Goal: Contribute content: Contribute content

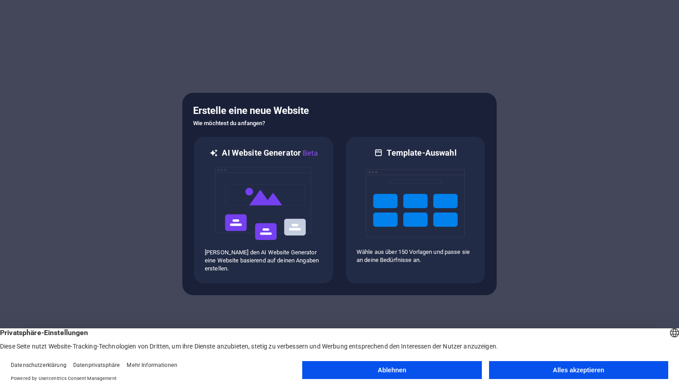
click at [556, 366] on button "Alles akzeptieren" at bounding box center [578, 370] width 179 height 18
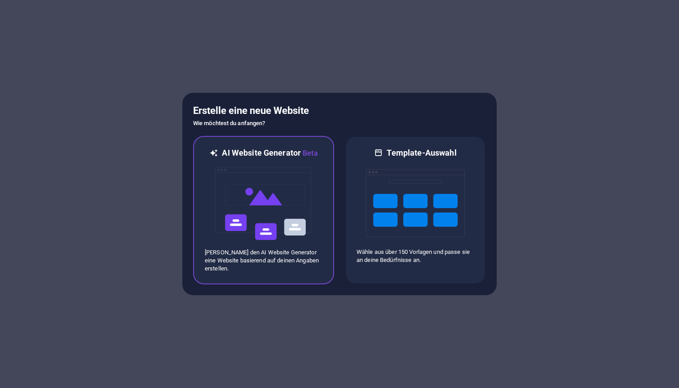
click at [292, 208] on img at bounding box center [263, 204] width 99 height 90
click at [264, 187] on img at bounding box center [263, 204] width 99 height 90
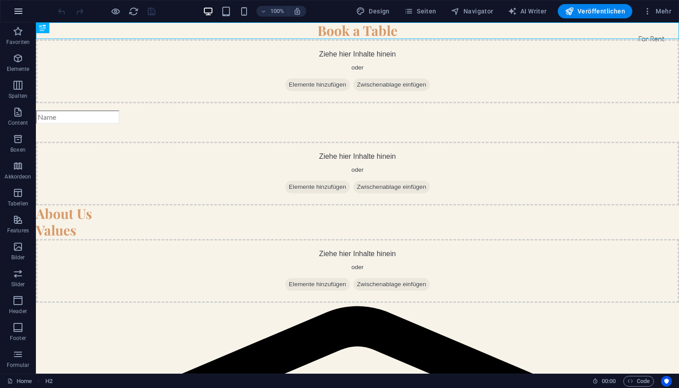
click at [18, 13] on icon "button" at bounding box center [18, 11] width 11 height 11
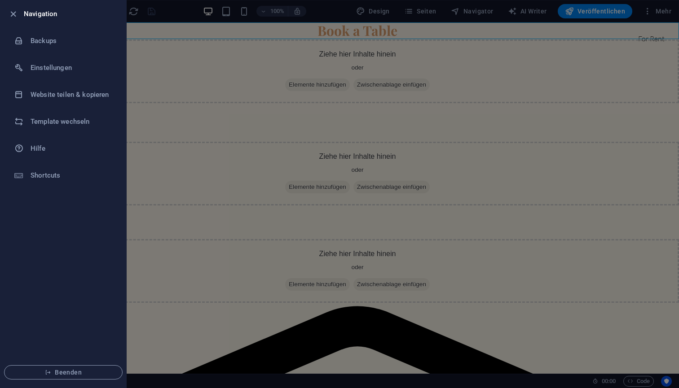
click at [257, 43] on div at bounding box center [339, 194] width 679 height 388
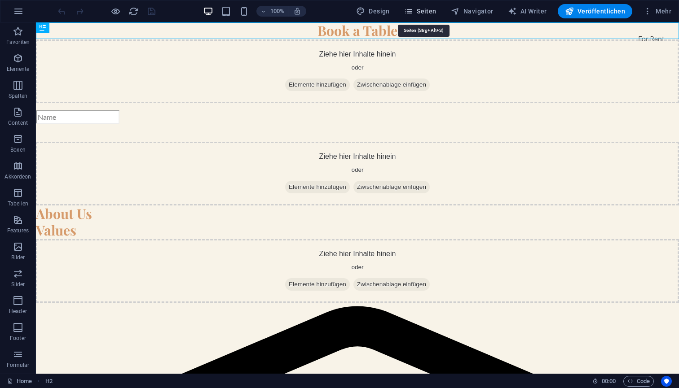
click at [433, 11] on span "Seiten" at bounding box center [420, 11] width 32 height 9
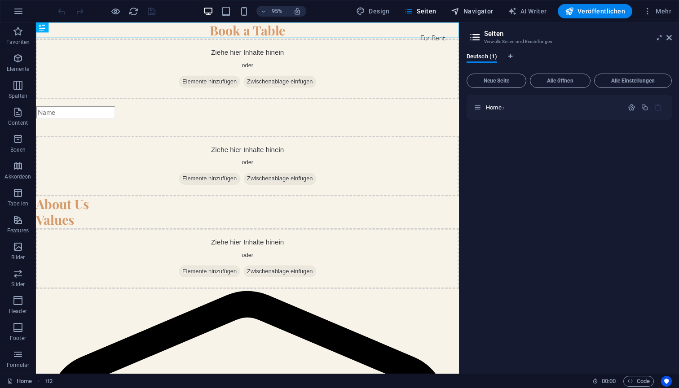
click at [477, 14] on span "Navigator" at bounding box center [472, 11] width 43 height 9
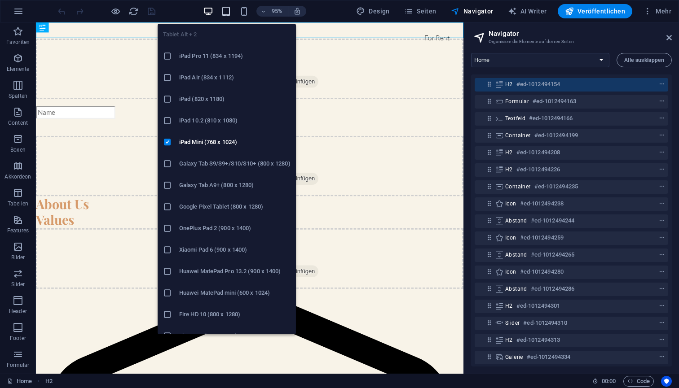
click at [228, 13] on icon "button" at bounding box center [226, 11] width 10 height 10
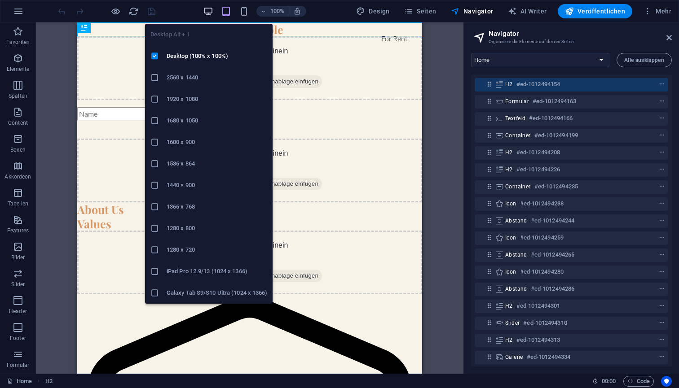
click at [211, 10] on icon "button" at bounding box center [208, 11] width 10 height 10
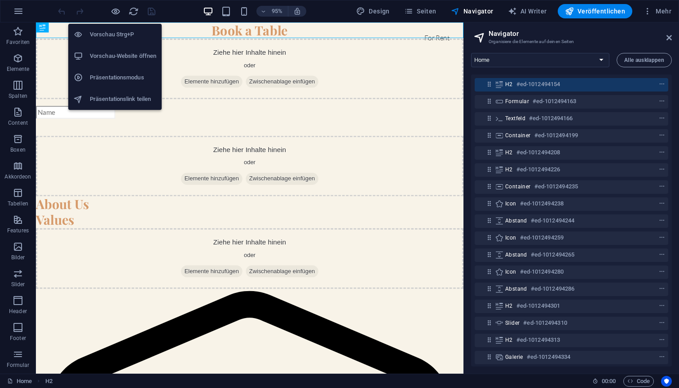
click at [114, 37] on h6 "Vorschau Strg+P" at bounding box center [123, 34] width 66 height 11
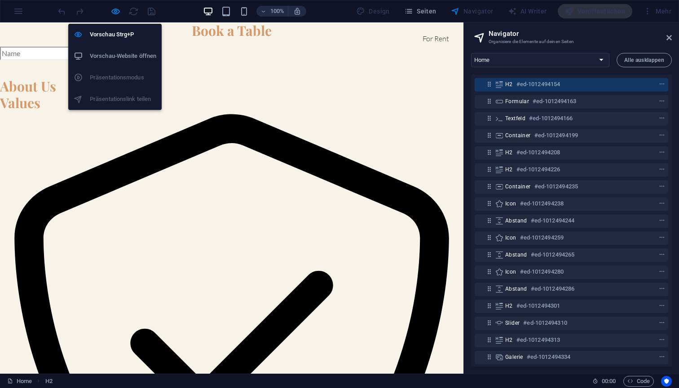
click at [114, 54] on h6 "Vorschau-Website öffnen" at bounding box center [123, 56] width 66 height 11
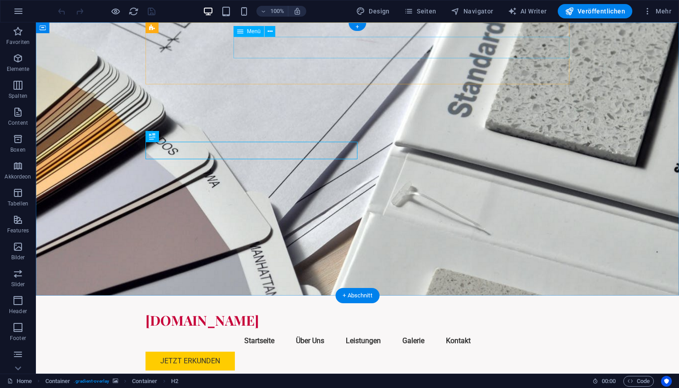
click at [453, 330] on nav "Startseite Über Uns Leistungen Galerie Kontakt" at bounding box center [357, 341] width 424 height 22
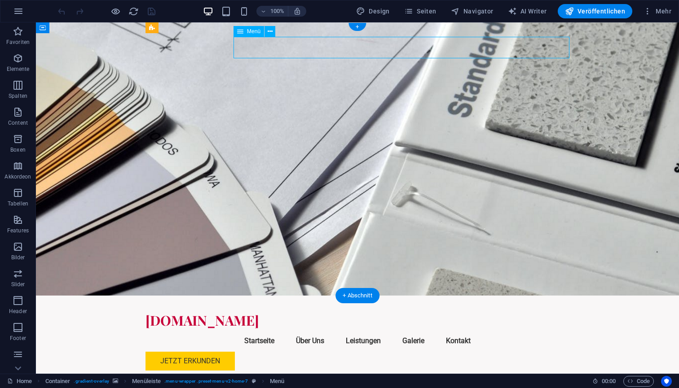
click at [457, 330] on nav "Startseite Über Uns Leistungen Galerie Kontakt" at bounding box center [357, 341] width 424 height 22
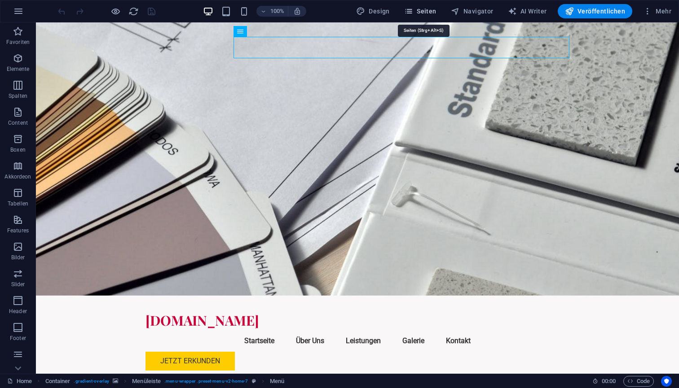
click at [429, 13] on span "Seiten" at bounding box center [420, 11] width 32 height 9
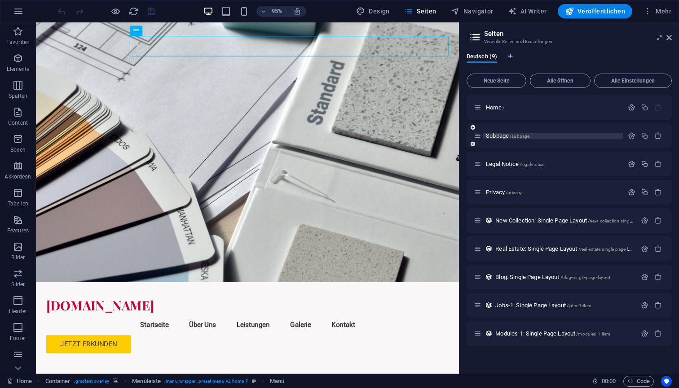
click at [494, 136] on span "Subpage /subpage" at bounding box center [508, 135] width 44 height 7
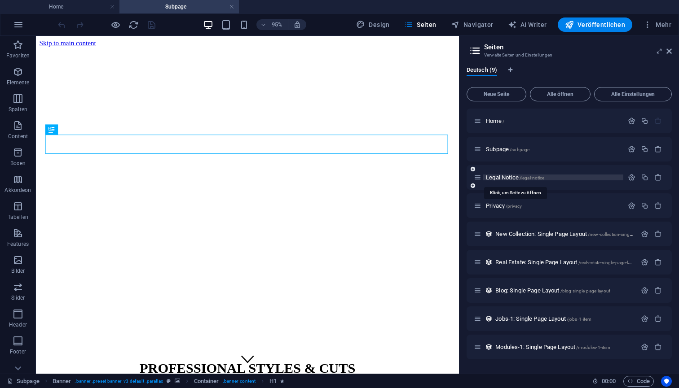
click at [499, 179] on span "Legal Notice /legal-notice" at bounding box center [515, 177] width 58 height 7
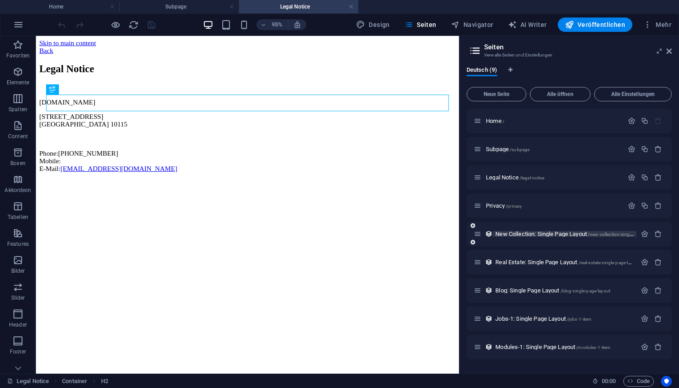
click at [530, 232] on span "New Collection: Single Page Layout /new-collection-single-page-layout" at bounding box center [576, 234] width 163 height 7
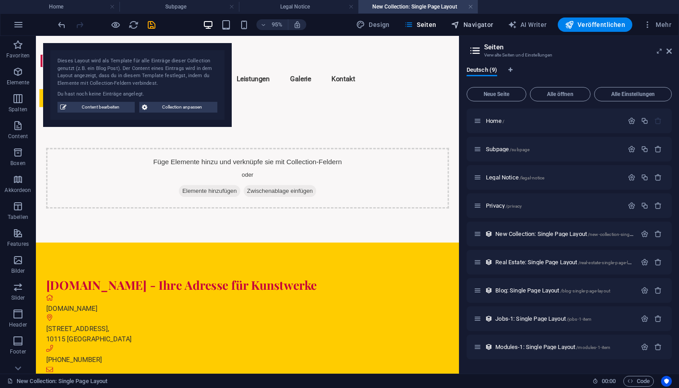
click at [473, 27] on span "Navigator" at bounding box center [472, 24] width 43 height 9
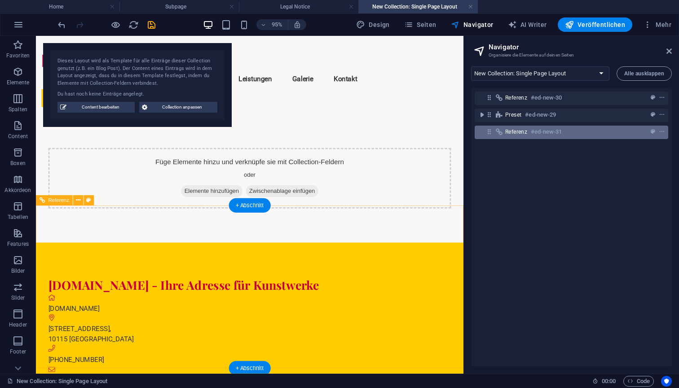
click at [510, 130] on span "Referenz" at bounding box center [516, 131] width 22 height 7
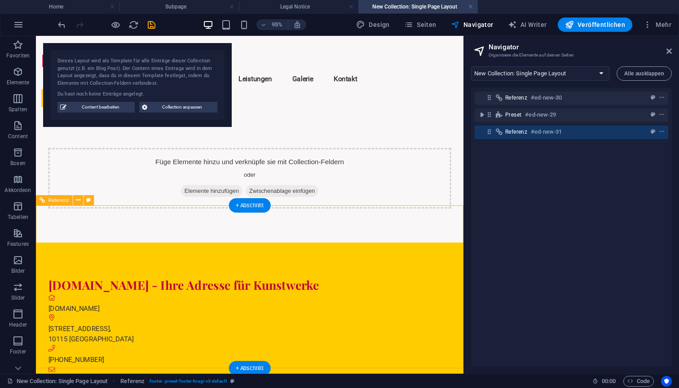
click at [489, 136] on div "Referenz #ed-new-31" at bounding box center [571, 132] width 193 height 13
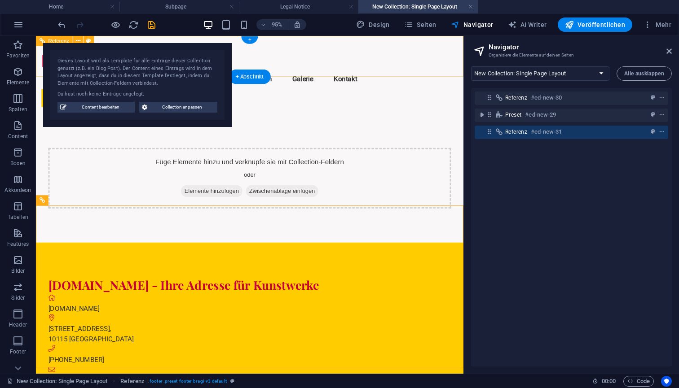
click at [320, 70] on nav "Startseite Über Uns Leistungen Galerie Kontakt" at bounding box center [261, 81] width 438 height 22
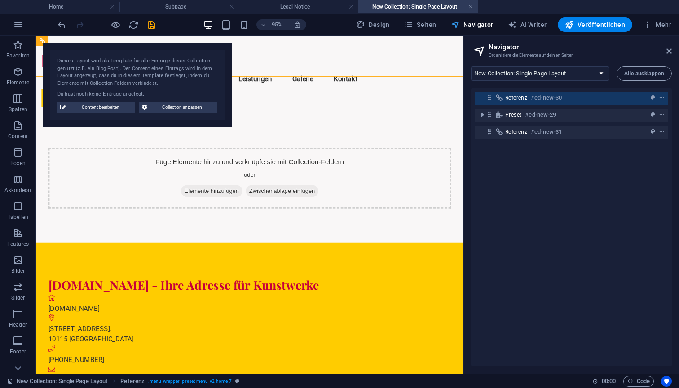
click at [482, 24] on span "Navigator" at bounding box center [472, 24] width 43 height 9
click at [504, 54] on h3 "Organisiere die Elemente auf deinen Seiten" at bounding box center [570, 55] width 165 height 8
click at [631, 72] on span "Alle ausklappen" at bounding box center [644, 73] width 40 height 5
select select "18220113-de"
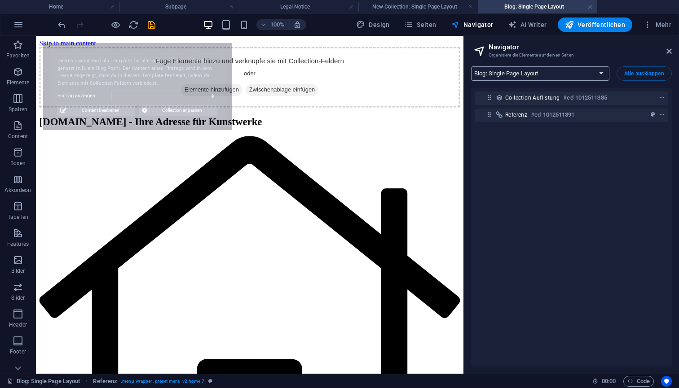
select select "68e144869434f480b50b0f6d"
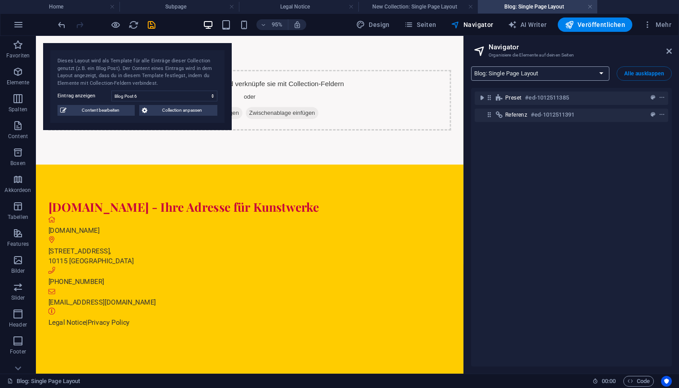
select select "18220116-de"
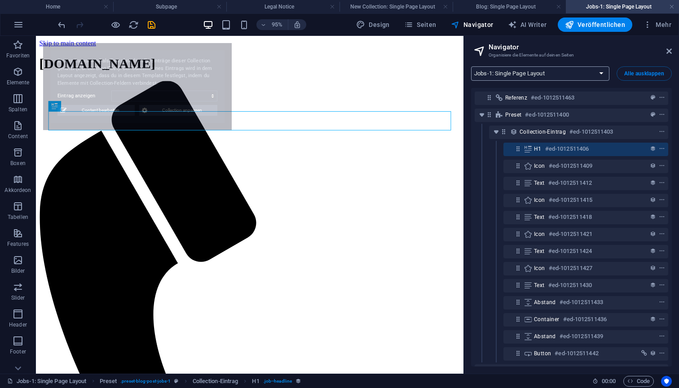
select select "68e144869434f480b50b0f74"
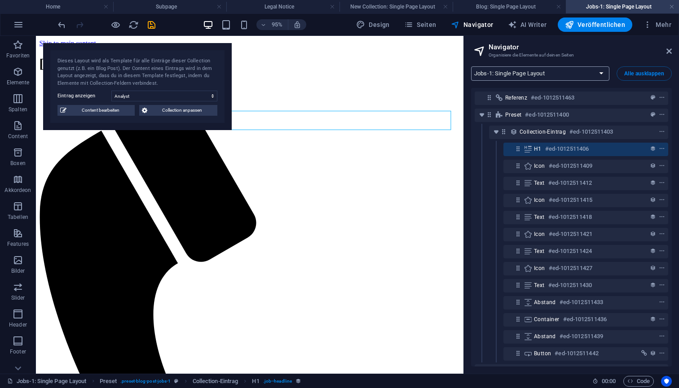
select select "18220119-de"
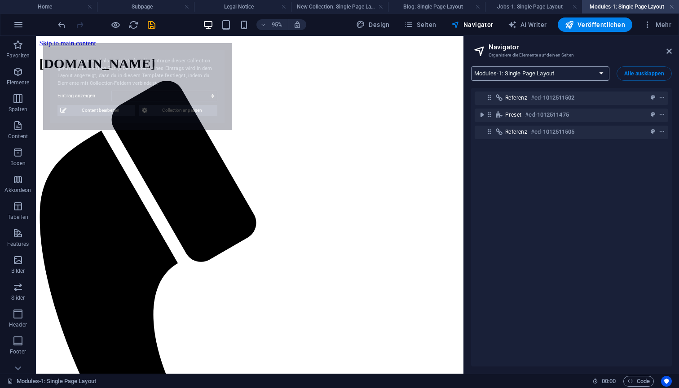
select select "68e144869434f480b50b0f7a"
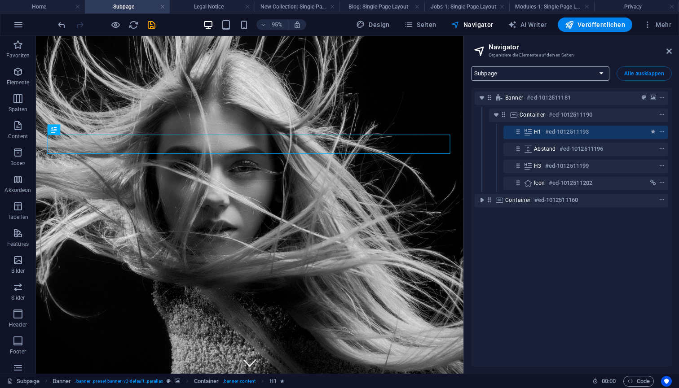
select select "18220095-de"
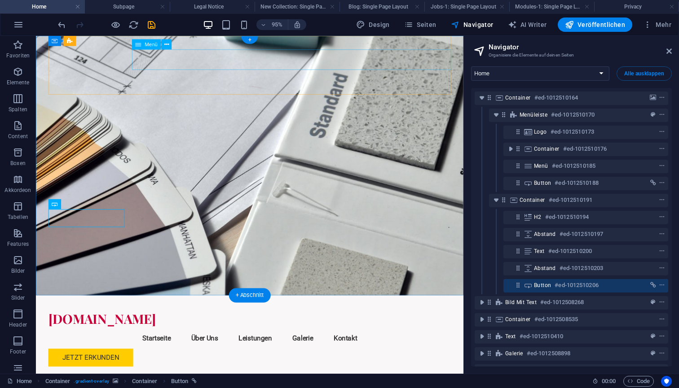
click at [358, 344] on nav "Startseite Über Uns Leistungen Galerie Kontakt" at bounding box center [261, 355] width 424 height 22
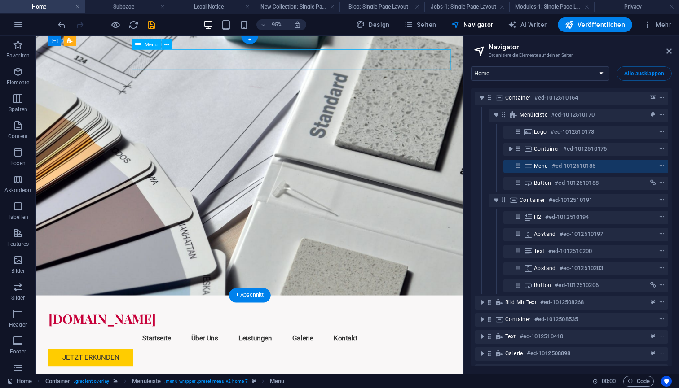
click at [358, 344] on nav "Startseite Über Uns Leistungen Galerie Kontakt" at bounding box center [261, 355] width 424 height 22
click at [147, 43] on span "Menü" at bounding box center [151, 44] width 13 height 5
click at [201, 344] on nav "Startseite Über Uns Leistungen Galerie Kontakt" at bounding box center [261, 355] width 424 height 22
click at [356, 344] on nav "Startseite Über Uns Leistungen Galerie Kontakt" at bounding box center [261, 355] width 424 height 22
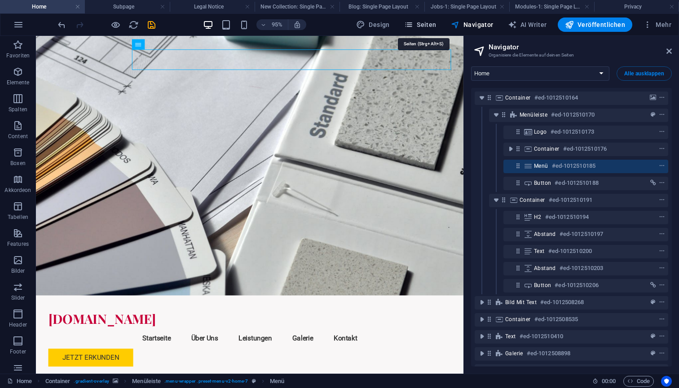
click at [424, 27] on span "Seiten" at bounding box center [420, 24] width 32 height 9
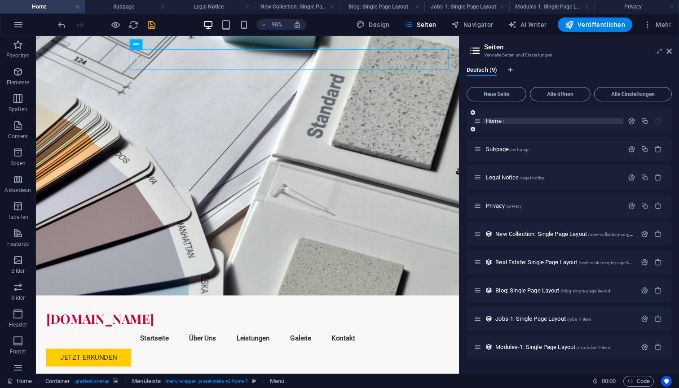
click at [496, 121] on span "Home /" at bounding box center [495, 121] width 18 height 7
click at [479, 124] on icon at bounding box center [478, 121] width 8 height 8
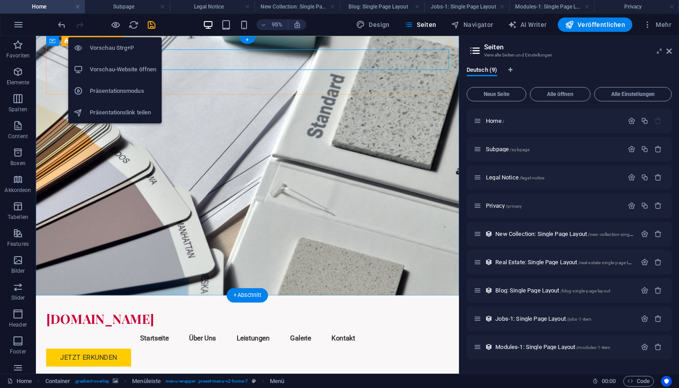
click at [112, 45] on h6 "Vorschau Strg+P" at bounding box center [123, 48] width 66 height 11
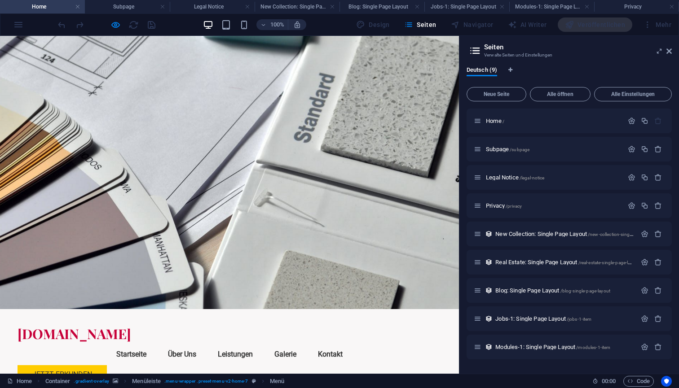
click at [303, 344] on link "Galerie" at bounding box center [285, 355] width 36 height 22
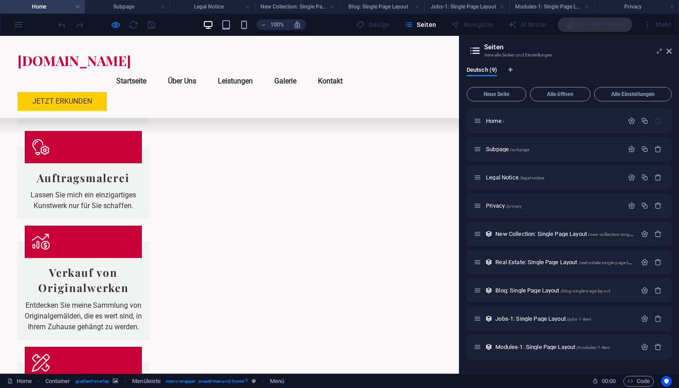
scroll to position [942, 0]
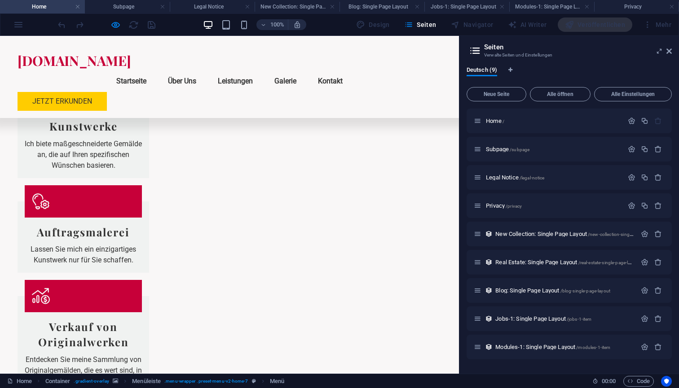
click at [303, 70] on link "Galerie" at bounding box center [285, 81] width 36 height 22
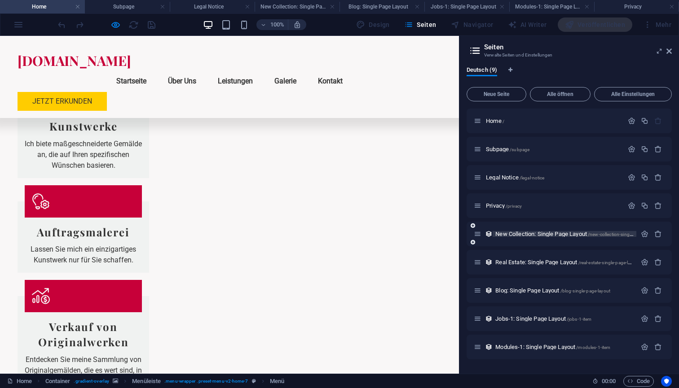
click at [541, 233] on span "New Collection: Single Page Layout /new-collection-single-page-layout" at bounding box center [576, 234] width 163 height 7
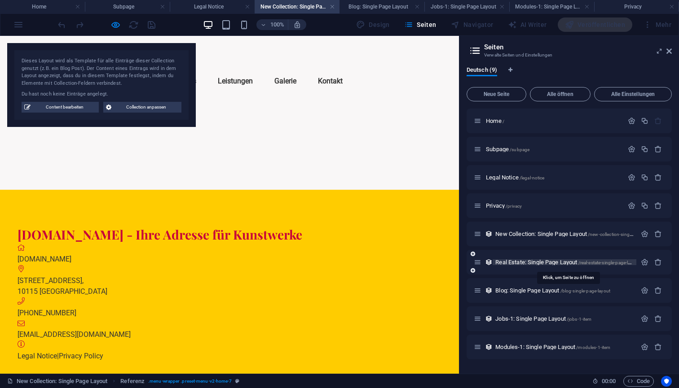
click at [516, 265] on span "Real Estate: Single Page Layout /real-estate-single-page-layout" at bounding box center [567, 262] width 144 height 7
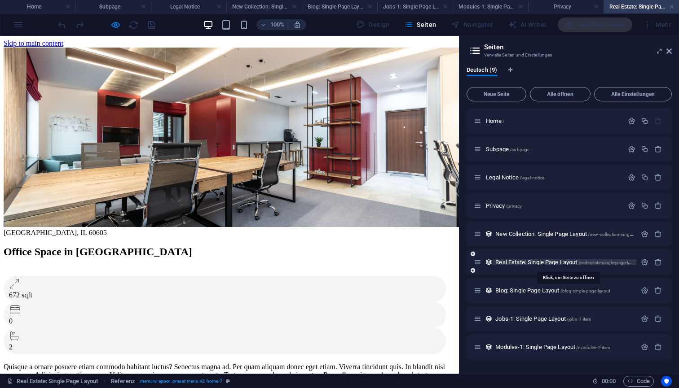
scroll to position [0, 0]
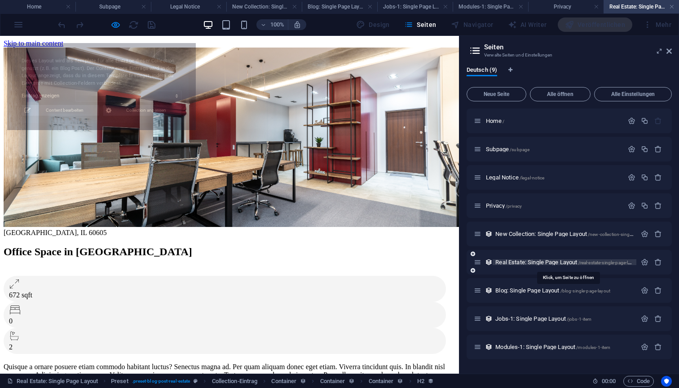
select select "68e144869434f480b50b0f84"
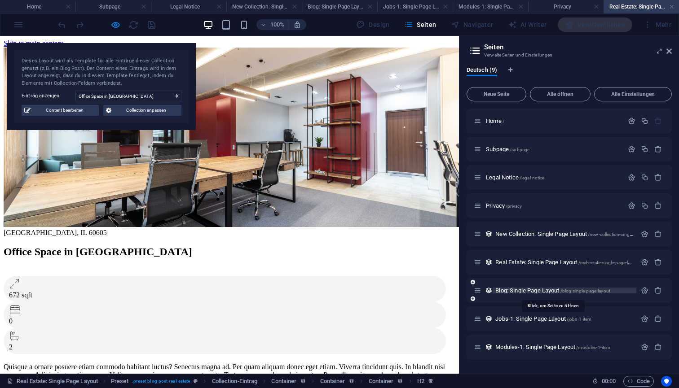
click at [515, 290] on span "Blog: Single Page Layout /blog-single-page-layout" at bounding box center [552, 290] width 115 height 7
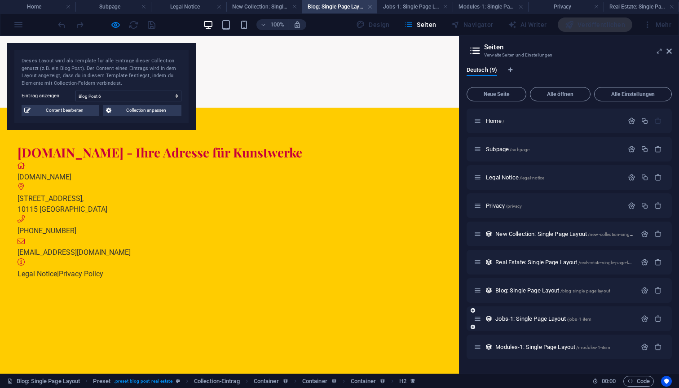
click at [512, 316] on div "Jobs-1: Single Page Layout /jobs-1-item" at bounding box center [555, 319] width 163 height 10
click at [512, 326] on div "Jobs-1: Single Page Layout /jobs-1-item" at bounding box center [568, 319] width 205 height 25
click at [511, 354] on div "Modules-1: Single Page Layout /modules-1-item" at bounding box center [568, 347] width 205 height 25
click at [514, 349] on span "Modules-1: Single Page Layout /modules-1-item" at bounding box center [552, 347] width 115 height 7
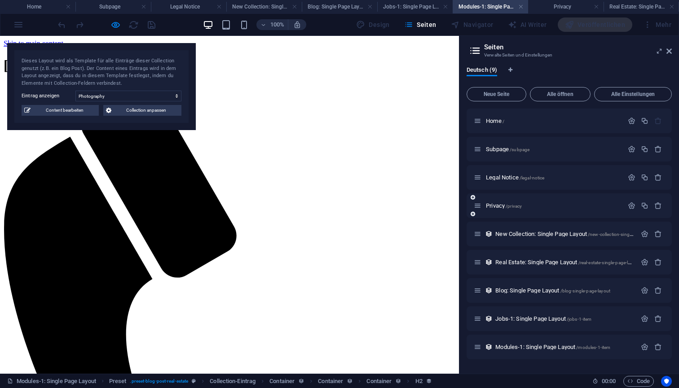
click at [497, 210] on div "Privacy /privacy" at bounding box center [548, 206] width 149 height 10
click at [488, 239] on div "New Collection: Single Page Layout /new-collection-single-page-layout" at bounding box center [568, 234] width 205 height 25
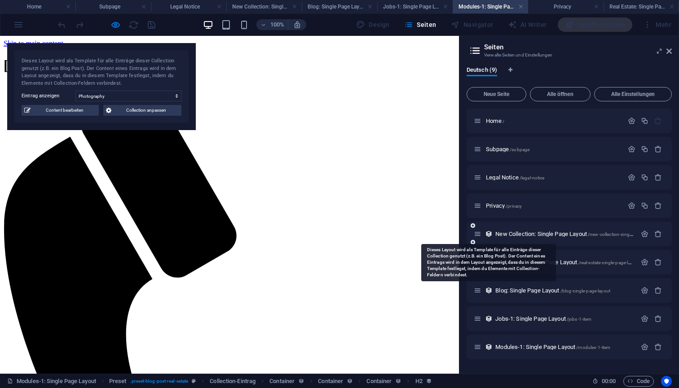
click at [489, 234] on icon at bounding box center [489, 234] width 8 height 8
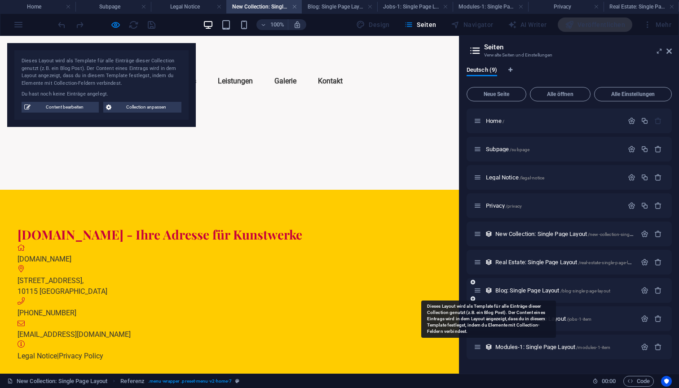
click at [489, 289] on icon at bounding box center [489, 291] width 8 height 8
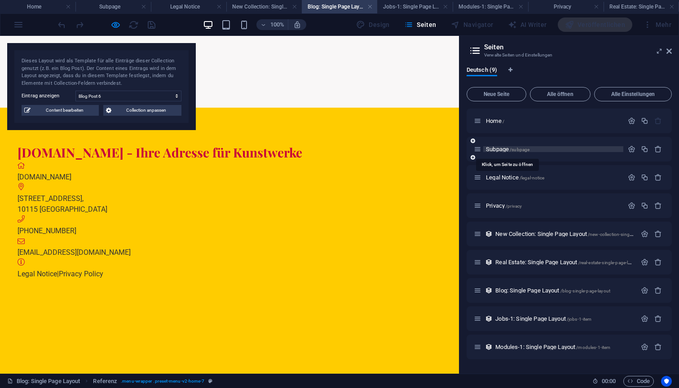
click at [492, 150] on span "Subpage /subpage" at bounding box center [508, 149] width 44 height 7
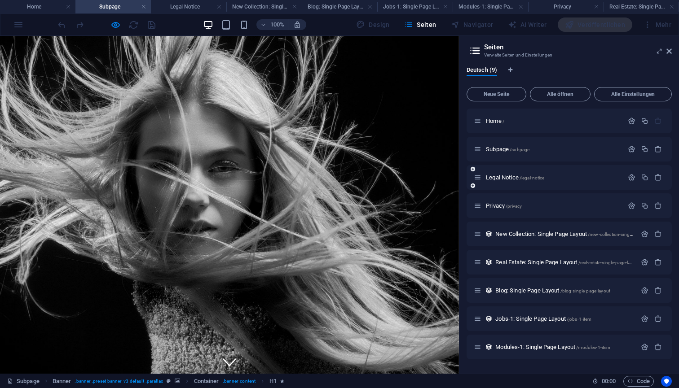
click at [474, 169] on icon at bounding box center [472, 169] width 4 height 5
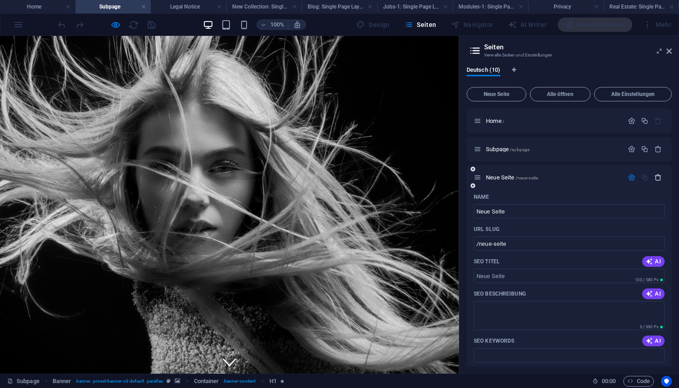
click at [656, 177] on icon "button" at bounding box center [658, 178] width 8 height 8
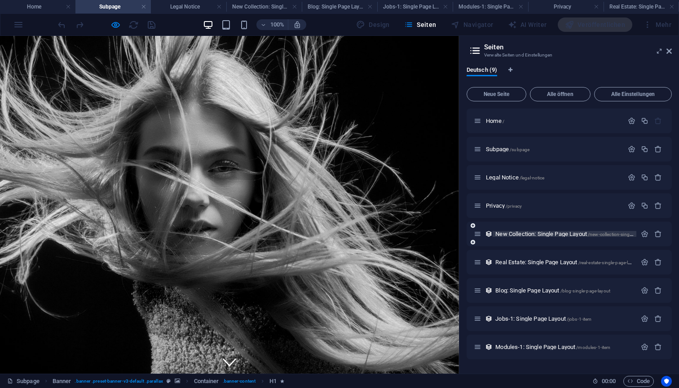
click at [506, 236] on span "New Collection: Single Page Layout /new-collection-single-page-layout" at bounding box center [576, 234] width 163 height 7
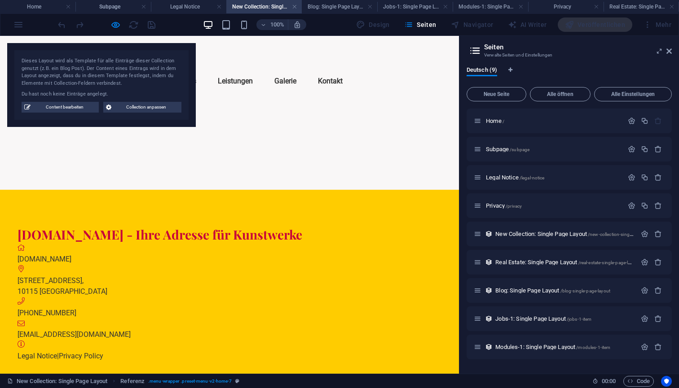
click at [288, 70] on link "Galerie" at bounding box center [285, 81] width 36 height 22
click at [669, 55] on link at bounding box center [668, 52] width 5 height 8
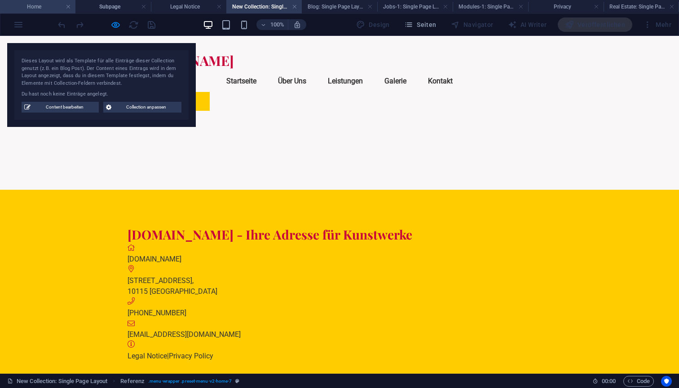
click at [44, 10] on h4 "Home" at bounding box center [37, 7] width 75 height 10
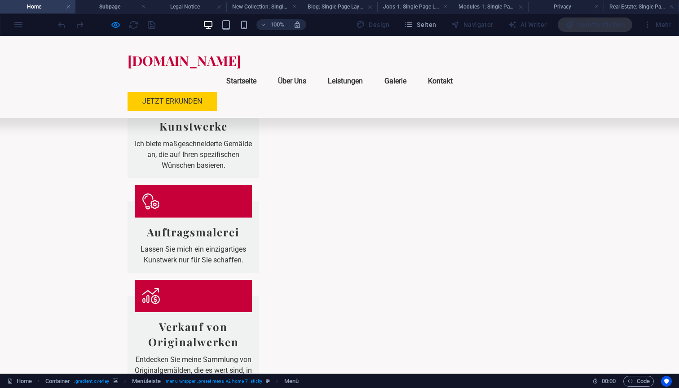
click at [264, 70] on link "Startseite" at bounding box center [241, 81] width 44 height 22
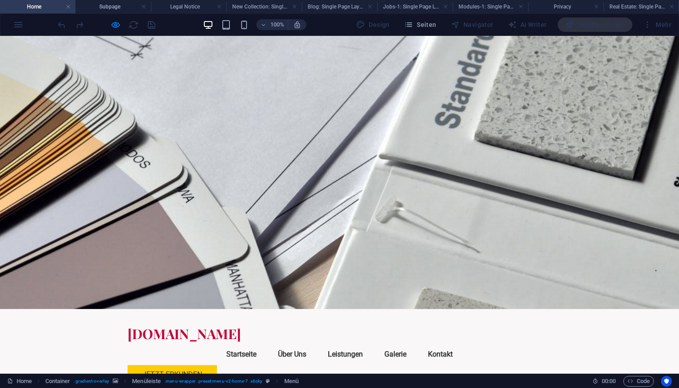
click at [264, 344] on link "Startseite" at bounding box center [241, 355] width 44 height 22
click at [370, 344] on link "Leistungen" at bounding box center [345, 355] width 49 height 22
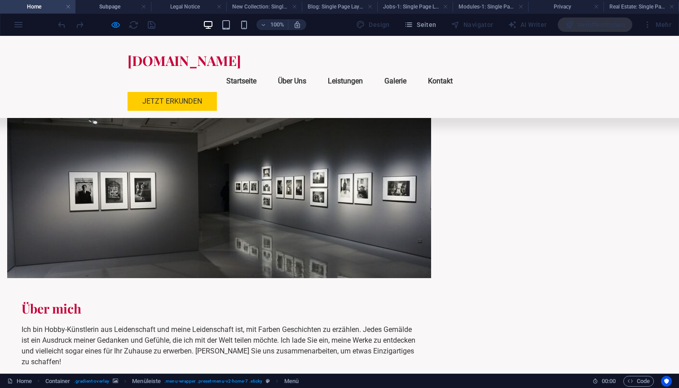
scroll to position [449, 0]
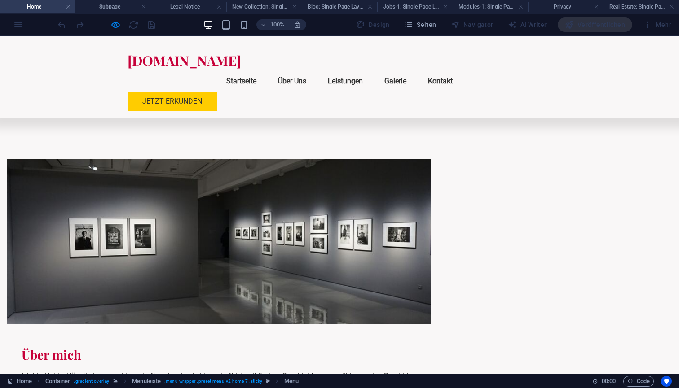
click at [413, 70] on link "Galerie" at bounding box center [395, 81] width 36 height 22
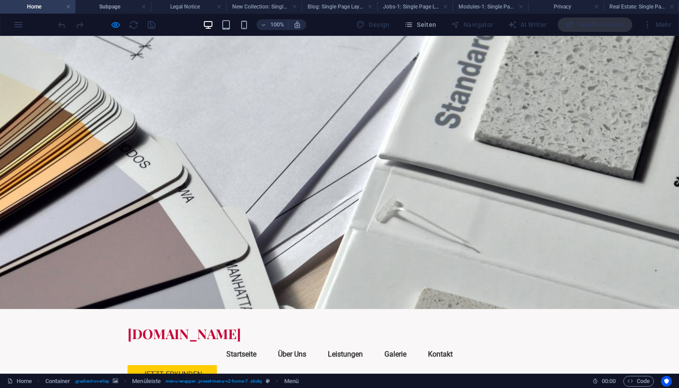
scroll to position [0, 0]
click at [264, 344] on link "Startseite" at bounding box center [241, 355] width 44 height 22
click at [313, 344] on link "Über Uns" at bounding box center [292, 355] width 43 height 22
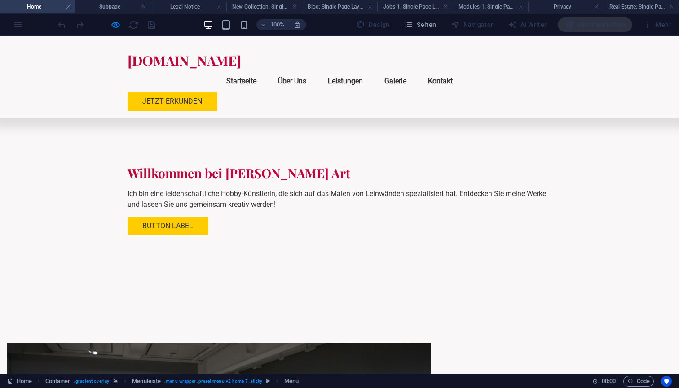
scroll to position [204, 0]
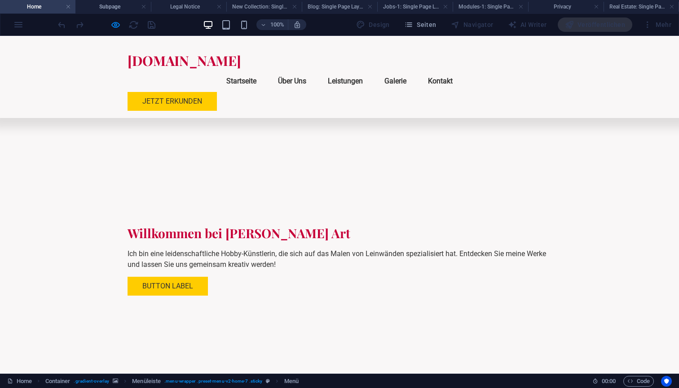
click at [413, 70] on link "Galerie" at bounding box center [395, 81] width 36 height 22
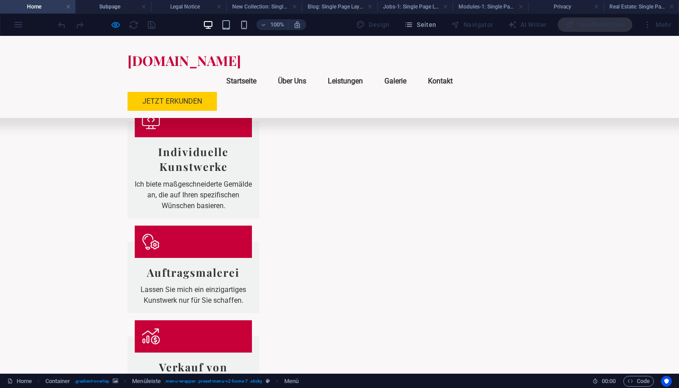
scroll to position [942, 0]
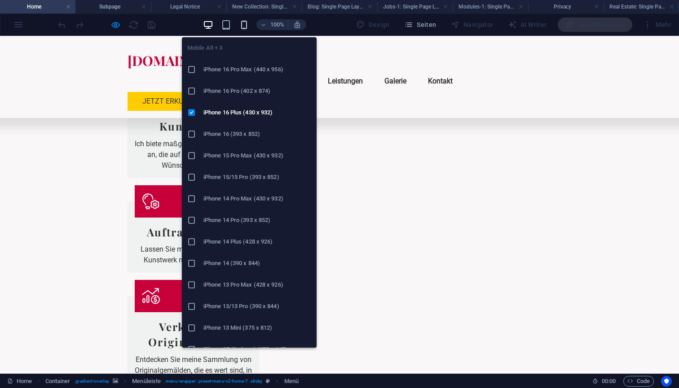
click at [244, 26] on icon "button" at bounding box center [244, 25] width 10 height 10
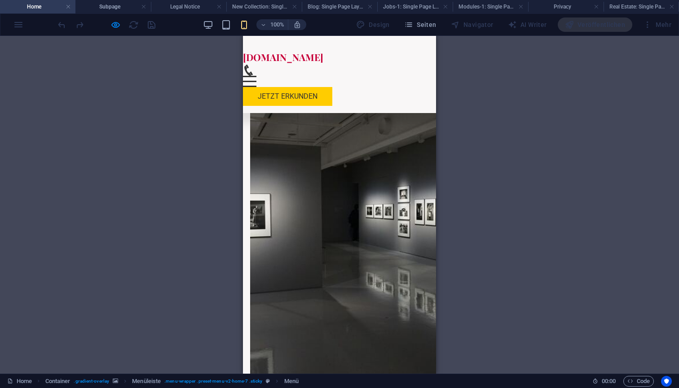
scroll to position [410, 0]
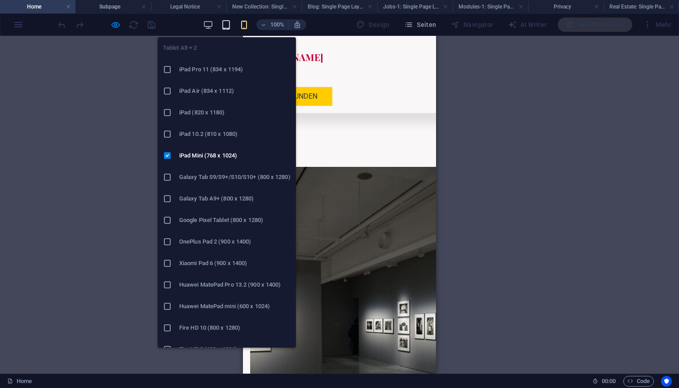
click at [230, 26] on icon "button" at bounding box center [226, 25] width 10 height 10
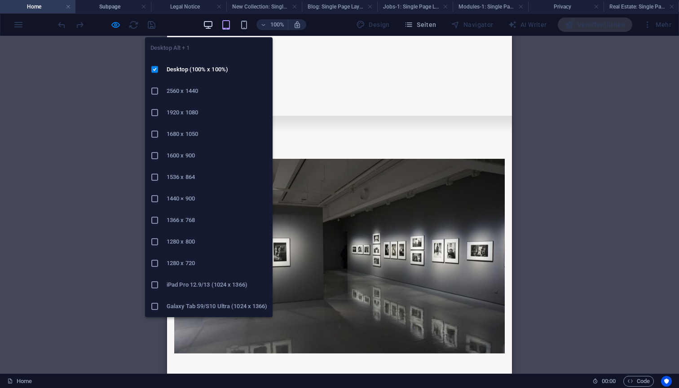
click at [213, 27] on icon "button" at bounding box center [208, 25] width 10 height 10
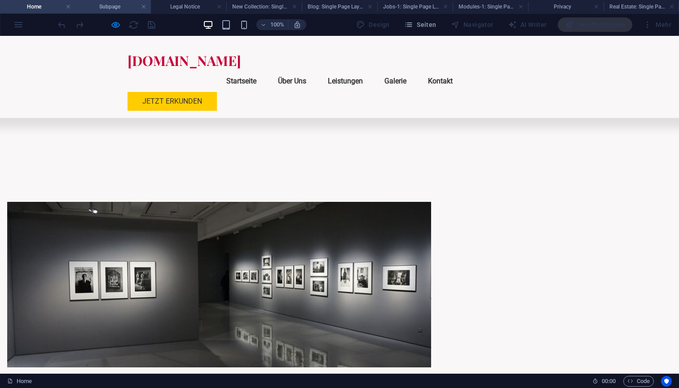
click at [106, 8] on h4 "Subpage" at bounding box center [112, 7] width 75 height 10
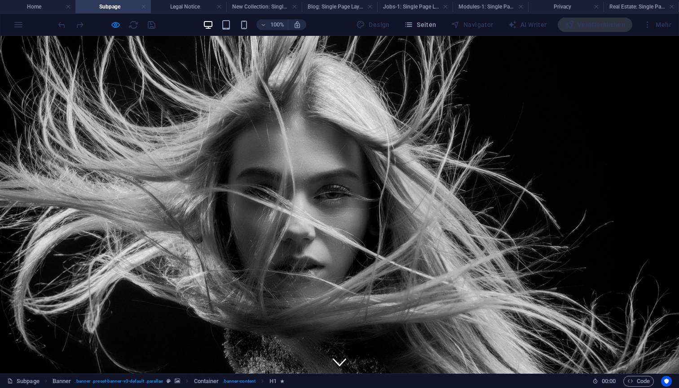
click at [145, 7] on link at bounding box center [143, 7] width 5 height 9
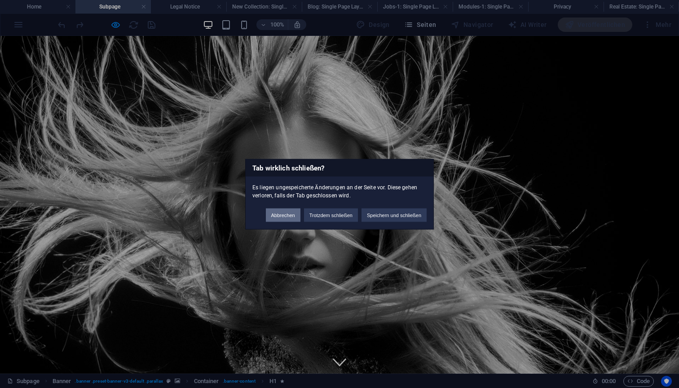
click at [280, 214] on button "Abbrechen" at bounding box center [283, 214] width 35 height 13
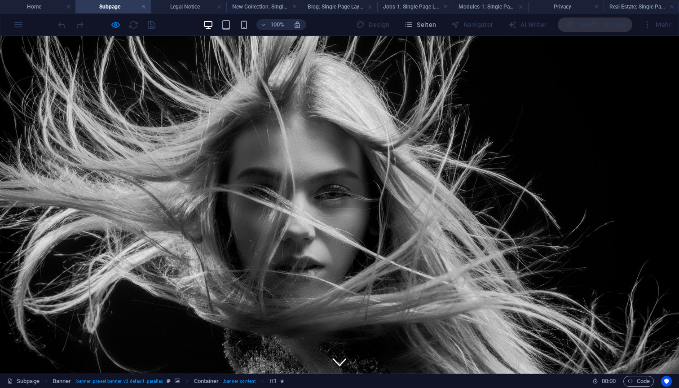
click at [37, 8] on h4 "Home" at bounding box center [37, 7] width 75 height 10
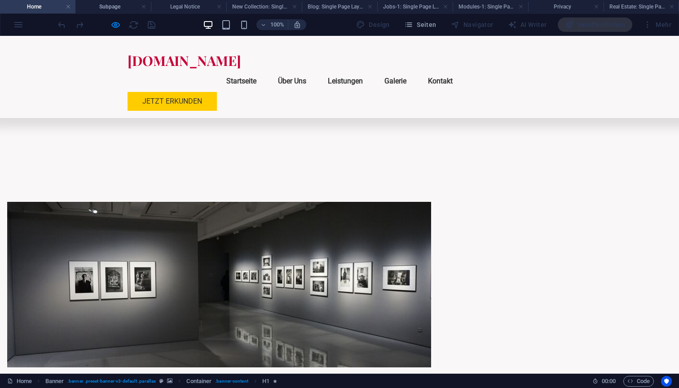
click at [413, 70] on link "Galerie" at bounding box center [395, 81] width 36 height 22
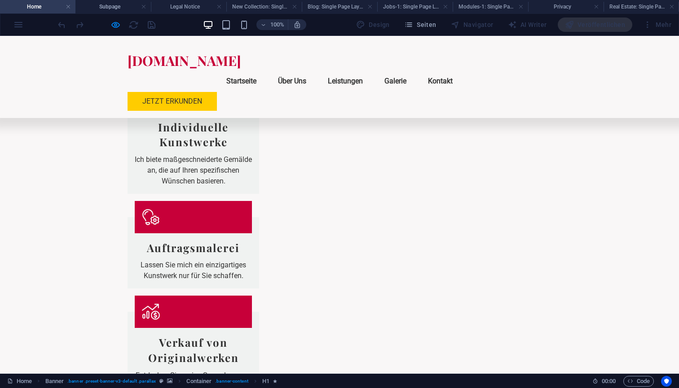
scroll to position [942, 0]
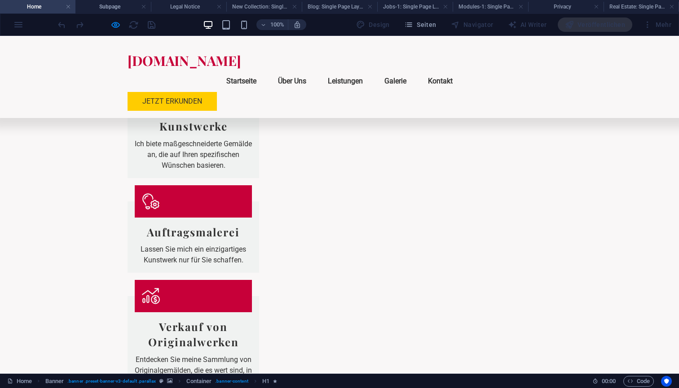
click at [413, 70] on link "Galerie" at bounding box center [395, 81] width 36 height 22
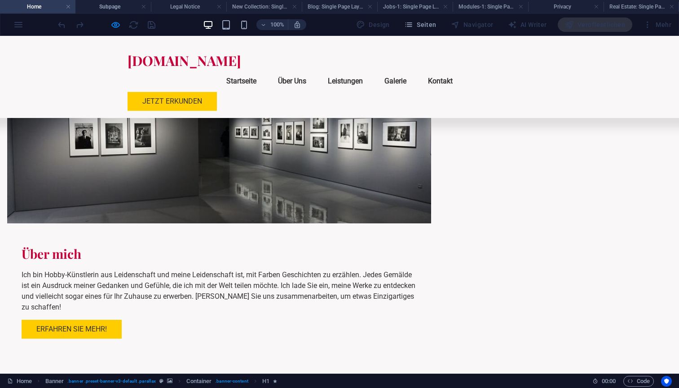
click at [670, 29] on div "Mehr" at bounding box center [656, 25] width 35 height 14
click at [118, 25] on icon "button" at bounding box center [115, 25] width 10 height 10
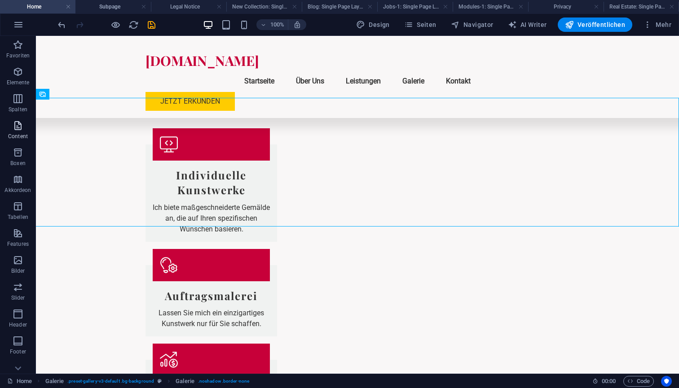
click at [20, 124] on icon "button" at bounding box center [18, 125] width 11 height 11
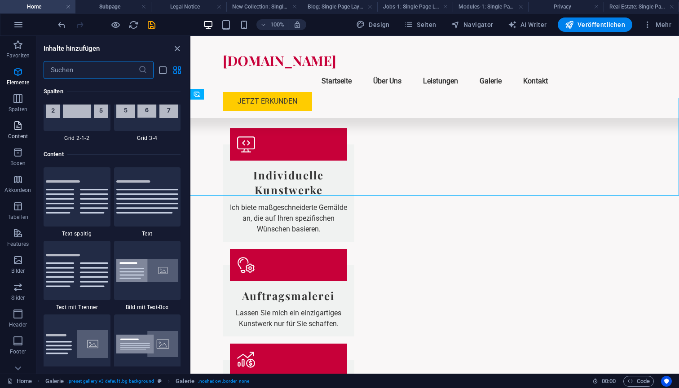
scroll to position [1571, 0]
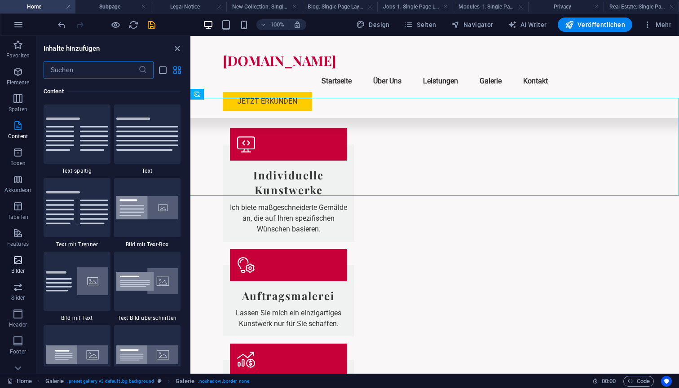
click at [16, 260] on icon "button" at bounding box center [18, 260] width 11 height 11
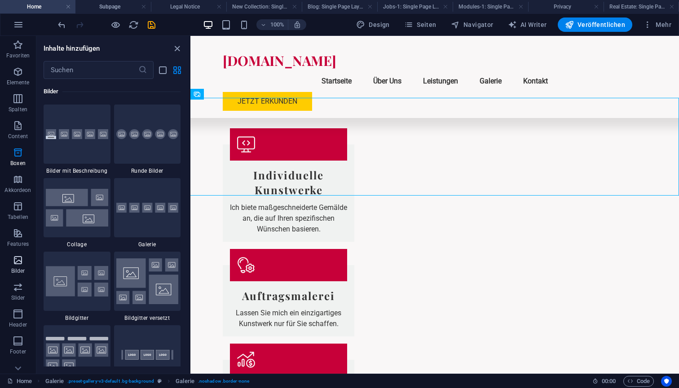
scroll to position [4552, 0]
click at [149, 209] on img at bounding box center [147, 208] width 62 height 10
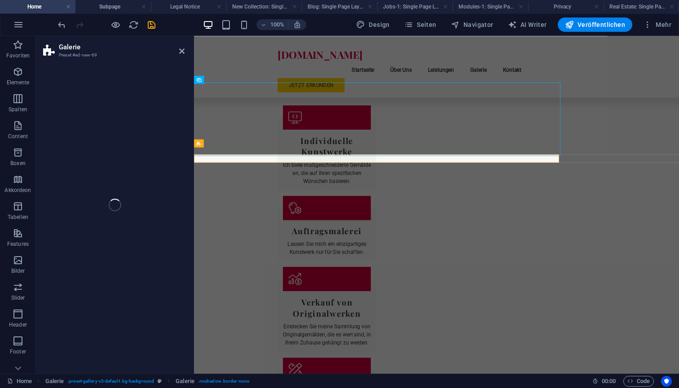
select select "rem"
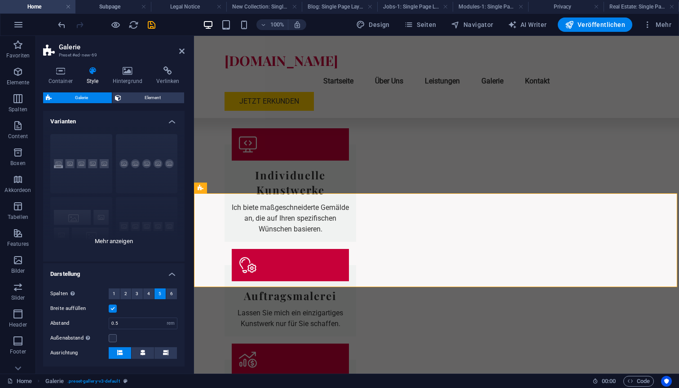
click at [82, 207] on div "Bildbeschreibung Runde Collage Standard Gitter Gitter versetzt" at bounding box center [113, 194] width 141 height 135
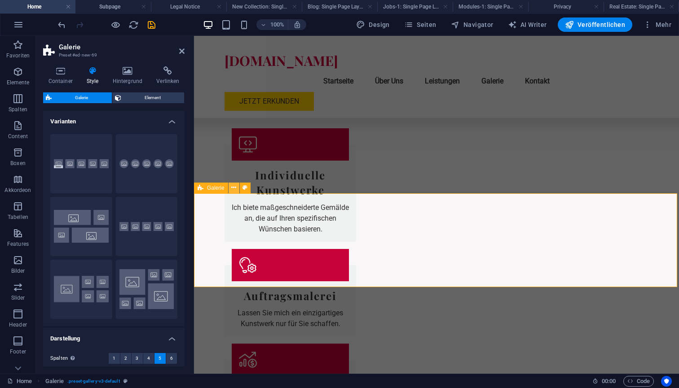
click at [232, 189] on icon at bounding box center [233, 187] width 5 height 9
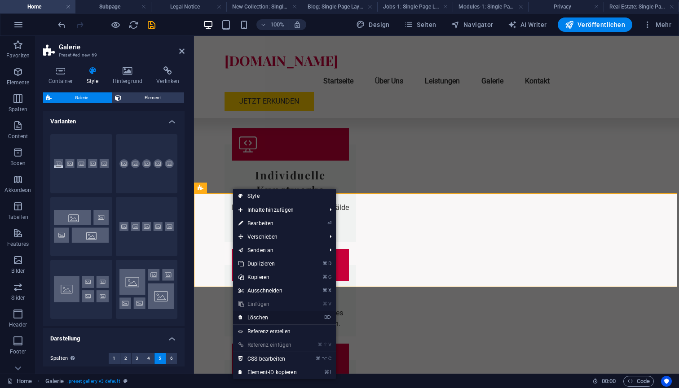
click at [256, 319] on link "⌦ Löschen" at bounding box center [267, 317] width 69 height 13
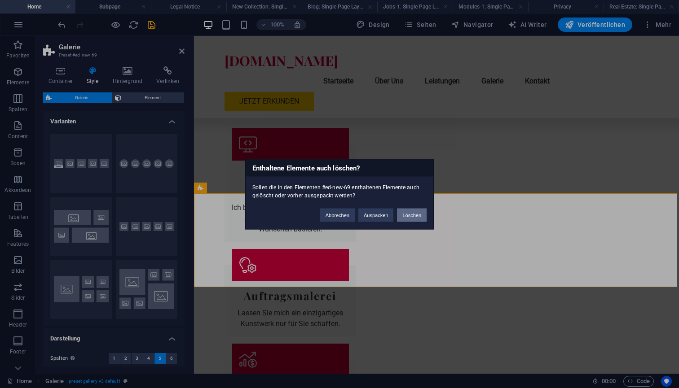
click at [411, 216] on button "Löschen" at bounding box center [412, 214] width 30 height 13
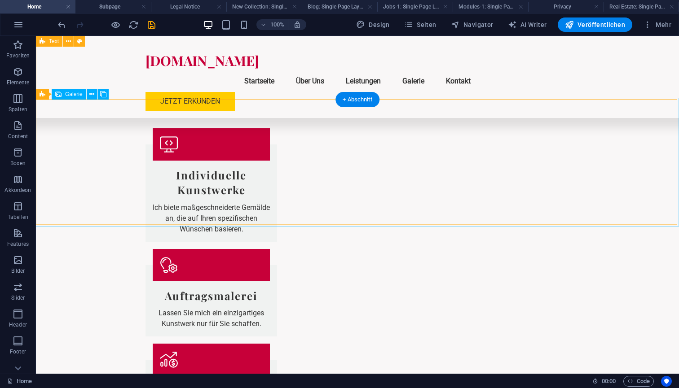
click at [73, 94] on span "Galerie" at bounding box center [74, 94] width 18 height 5
click at [57, 92] on icon at bounding box center [58, 94] width 6 height 11
click at [94, 91] on icon at bounding box center [91, 94] width 5 height 9
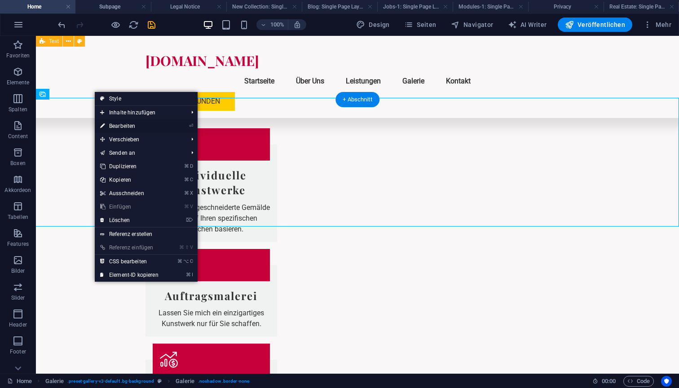
click at [132, 125] on link "⏎ Bearbeiten" at bounding box center [129, 125] width 69 height 13
select select "px"
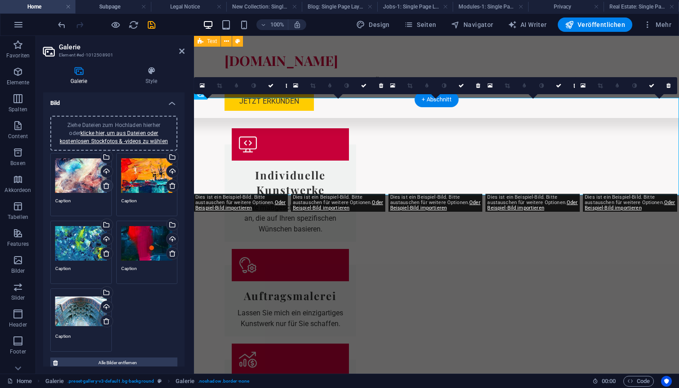
click at [105, 186] on icon at bounding box center [106, 185] width 7 height 7
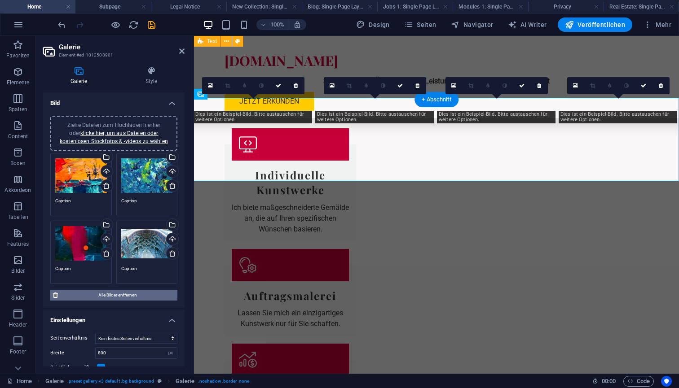
click at [109, 294] on span "Alle Bilder entfernen" at bounding box center [118, 295] width 114 height 11
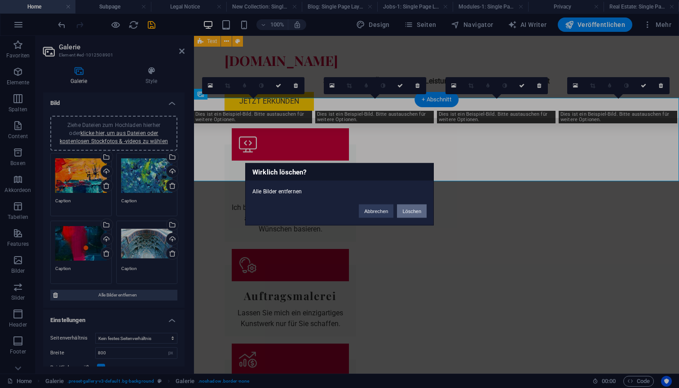
click at [407, 210] on button "Löschen" at bounding box center [412, 210] width 30 height 13
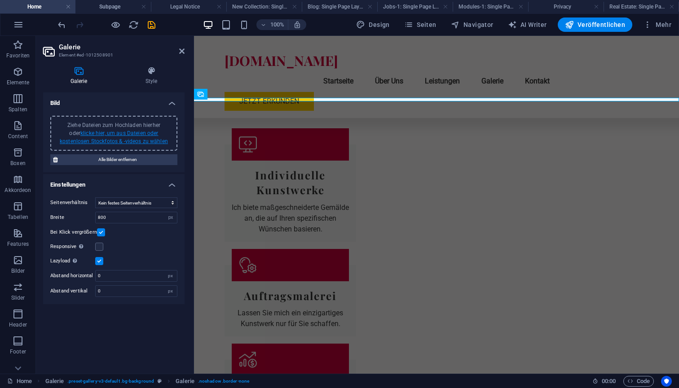
click at [115, 133] on link "klicke hier, um aus Dateien oder kostenlosen Stockfotos & -videos zu wählen" at bounding box center [114, 137] width 108 height 14
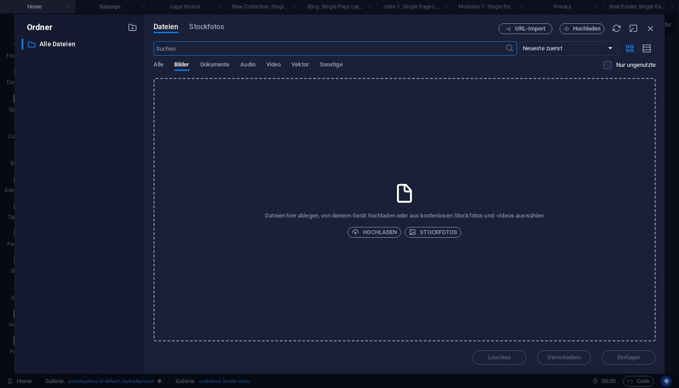
scroll to position [862, 0]
click at [383, 232] on span "Hochladen" at bounding box center [374, 232] width 45 height 11
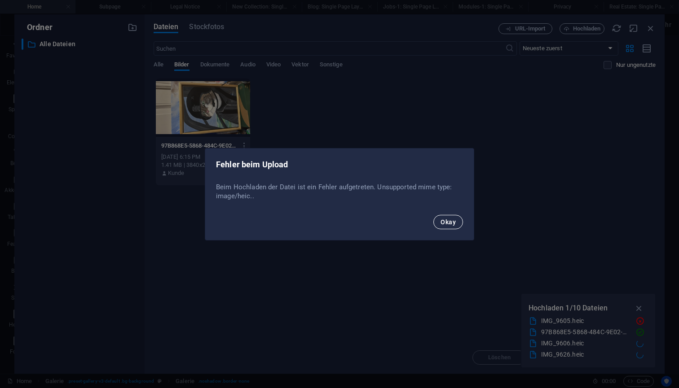
click at [444, 219] on span "Okay" at bounding box center [447, 222] width 15 height 7
click at [453, 217] on button "Okay" at bounding box center [448, 222] width 30 height 14
click at [452, 222] on span "Okay" at bounding box center [447, 222] width 15 height 7
click at [446, 220] on span "Okay" at bounding box center [447, 222] width 15 height 7
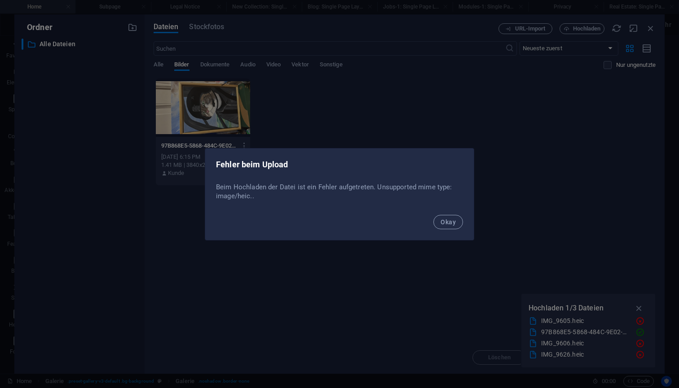
click at [446, 220] on span "Okay" at bounding box center [447, 222] width 15 height 7
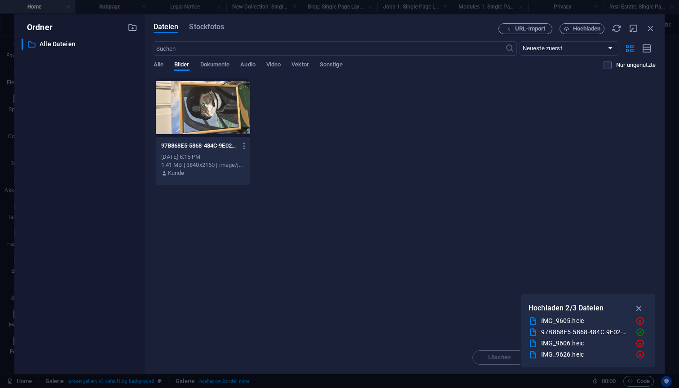
click at [205, 111] on div at bounding box center [203, 108] width 94 height 58
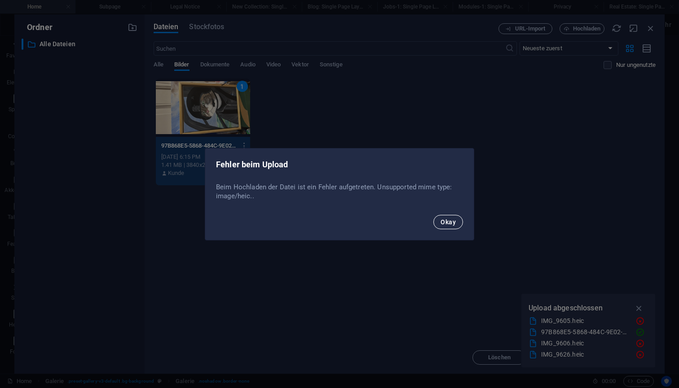
click at [457, 217] on button "Okay" at bounding box center [448, 222] width 30 height 14
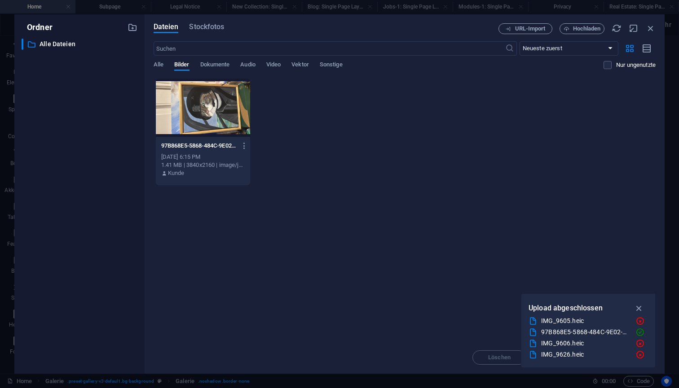
click at [220, 121] on div at bounding box center [203, 108] width 94 height 58
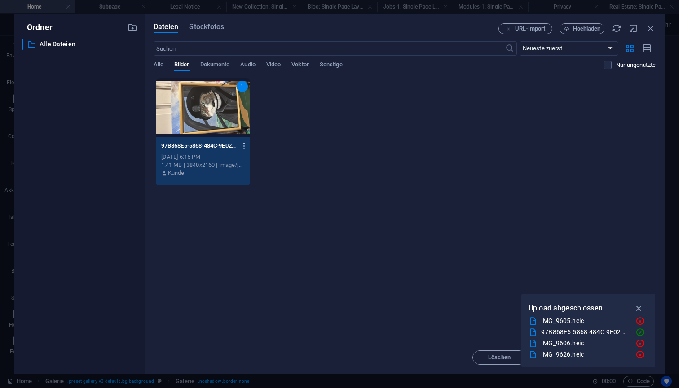
click at [244, 145] on icon "button" at bounding box center [244, 146] width 9 height 8
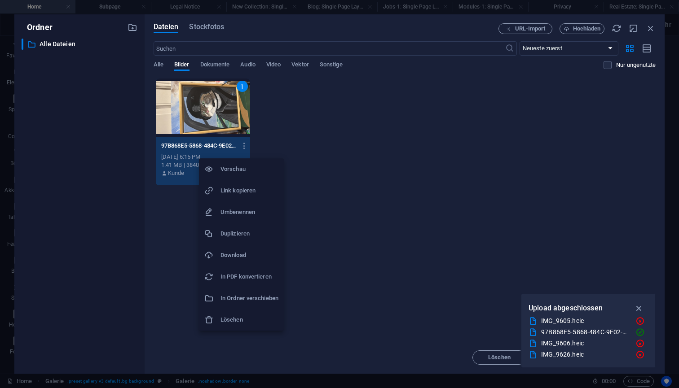
click at [303, 123] on div at bounding box center [339, 194] width 679 height 388
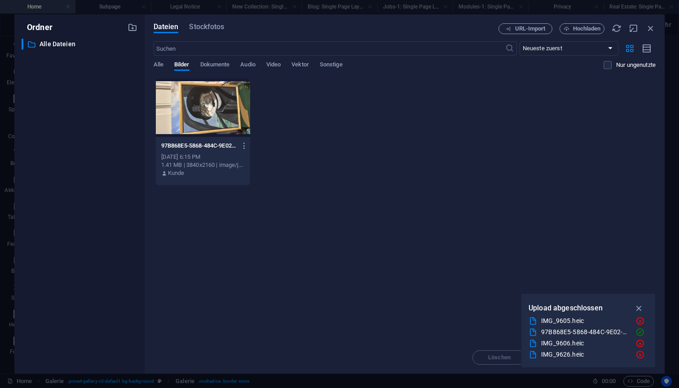
click at [180, 92] on div at bounding box center [203, 108] width 94 height 58
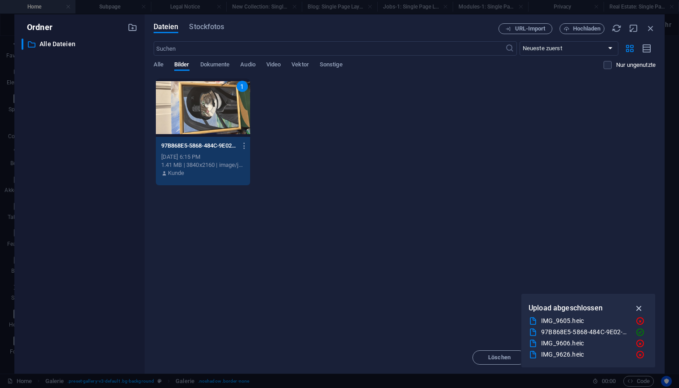
click at [641, 309] on icon "button" at bounding box center [639, 308] width 10 height 10
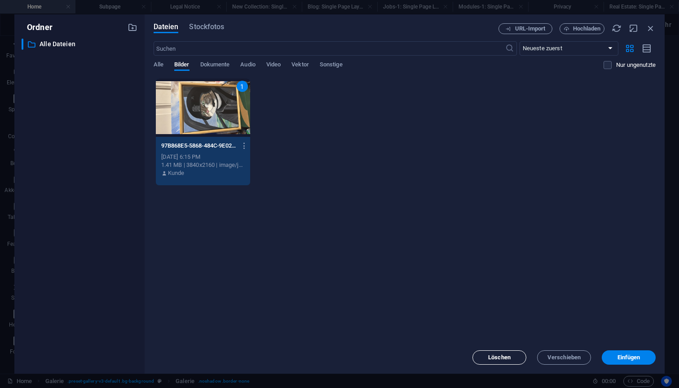
click at [492, 355] on span "Löschen" at bounding box center [499, 357] width 22 height 5
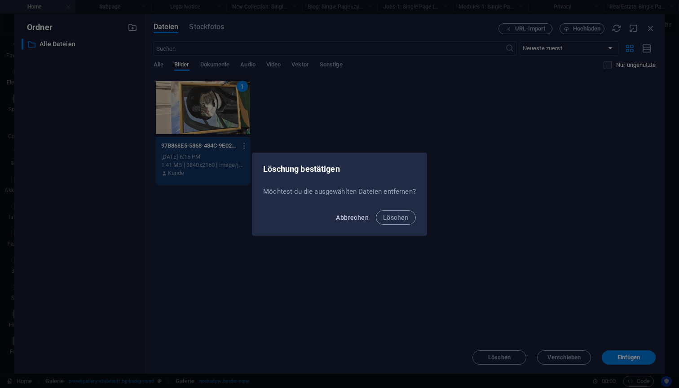
click at [355, 219] on span "Abbrechen" at bounding box center [352, 217] width 33 height 7
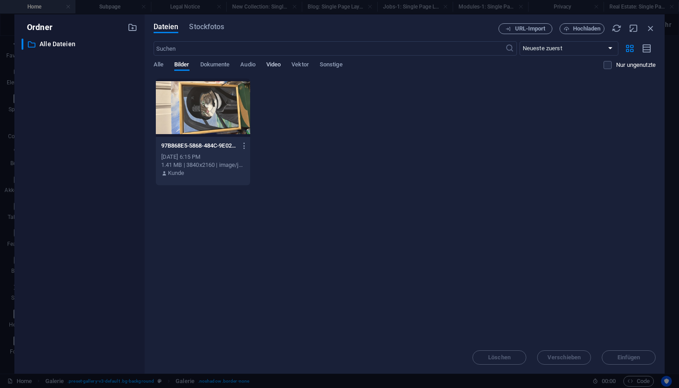
click at [274, 63] on span "Video" at bounding box center [273, 65] width 14 height 13
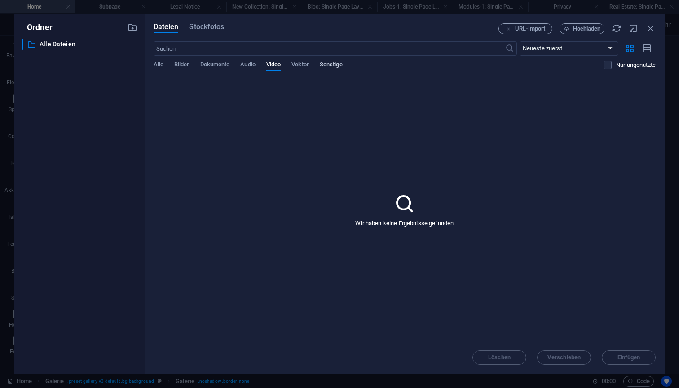
click at [329, 64] on span "Sonstige" at bounding box center [331, 65] width 23 height 13
click at [177, 61] on span "Bilder" at bounding box center [181, 65] width 15 height 13
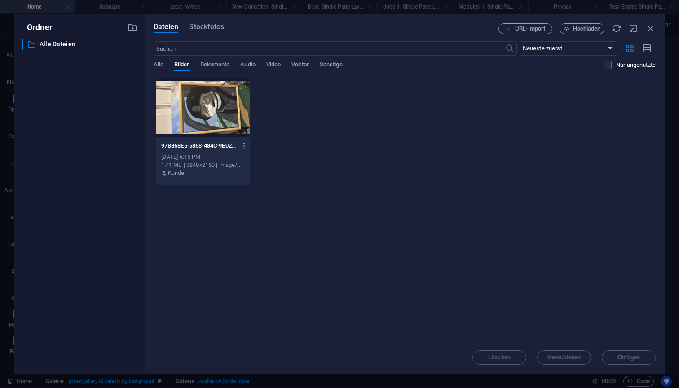
click at [185, 109] on div at bounding box center [203, 108] width 94 height 58
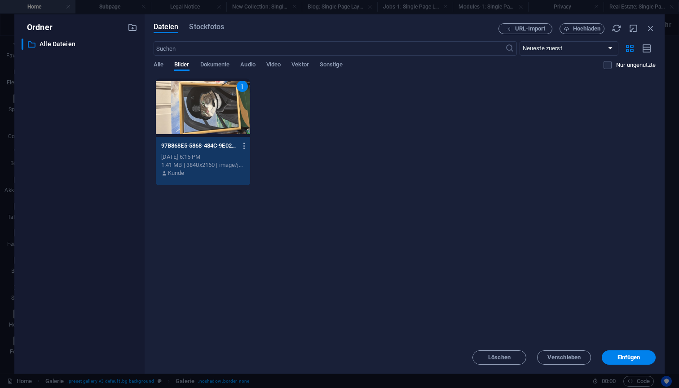
click at [242, 146] on icon "button" at bounding box center [244, 146] width 9 height 8
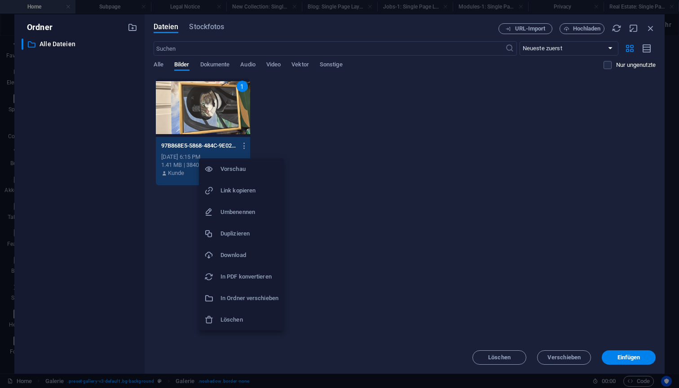
click at [237, 321] on h6 "Löschen" at bounding box center [249, 320] width 58 height 11
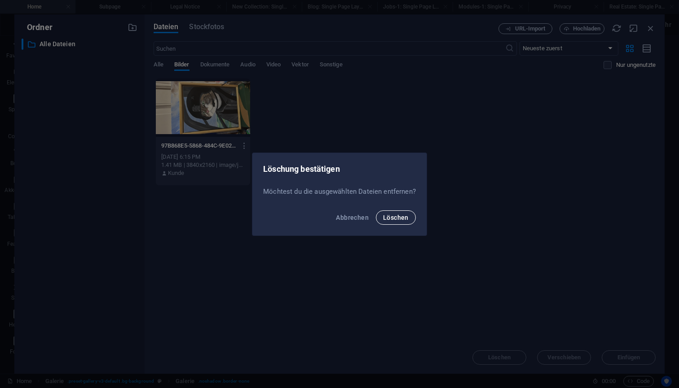
click at [402, 221] on span "Löschen" at bounding box center [396, 217] width 26 height 7
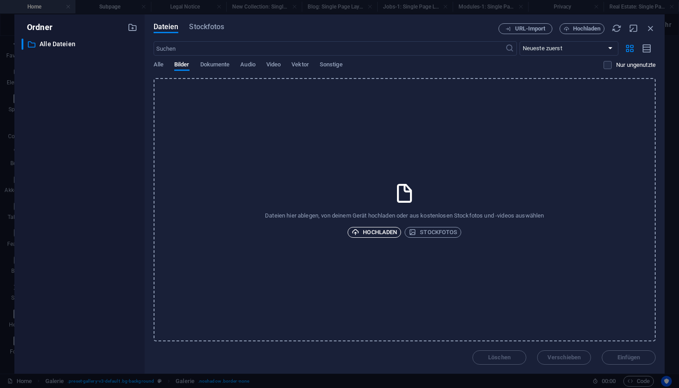
click at [383, 232] on span "Hochladen" at bounding box center [374, 232] width 45 height 11
click at [374, 234] on span "Hochladen" at bounding box center [374, 232] width 45 height 11
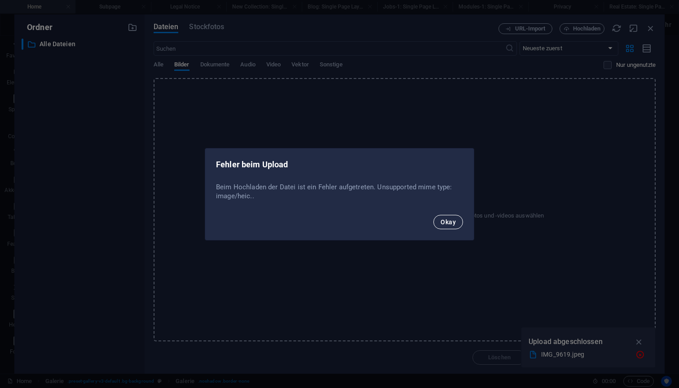
click at [449, 222] on span "Okay" at bounding box center [447, 222] width 15 height 7
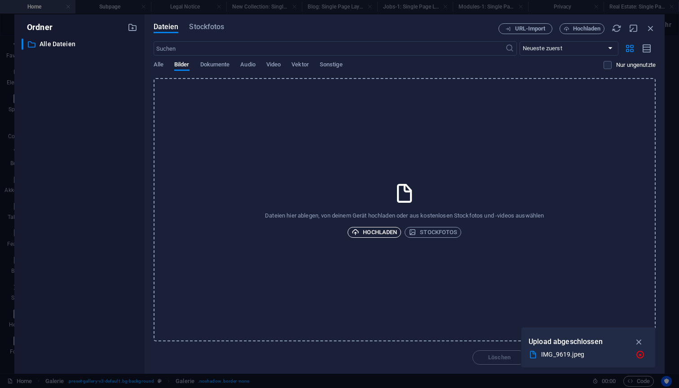
click at [376, 232] on span "Hochladen" at bounding box center [374, 232] width 45 height 11
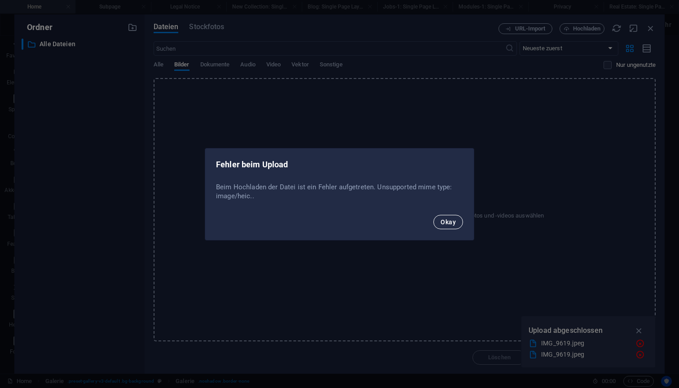
click at [450, 224] on span "Okay" at bounding box center [447, 222] width 15 height 7
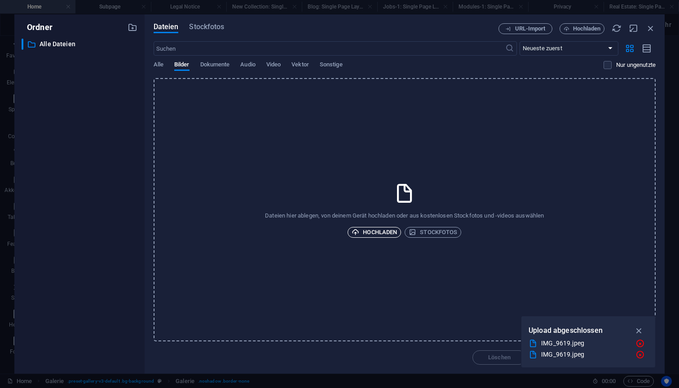
click at [374, 229] on span "Hochladen" at bounding box center [374, 232] width 45 height 11
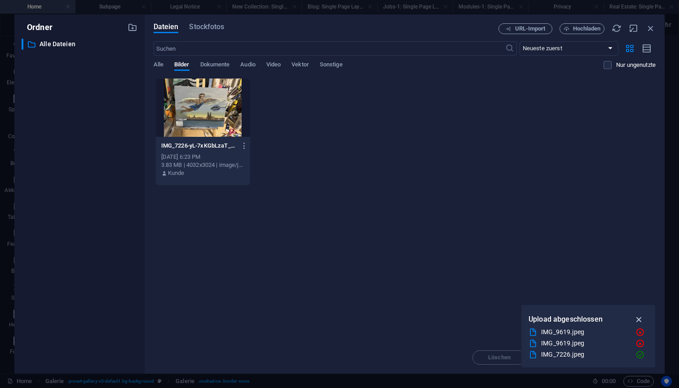
click at [641, 317] on icon "button" at bounding box center [639, 320] width 10 height 10
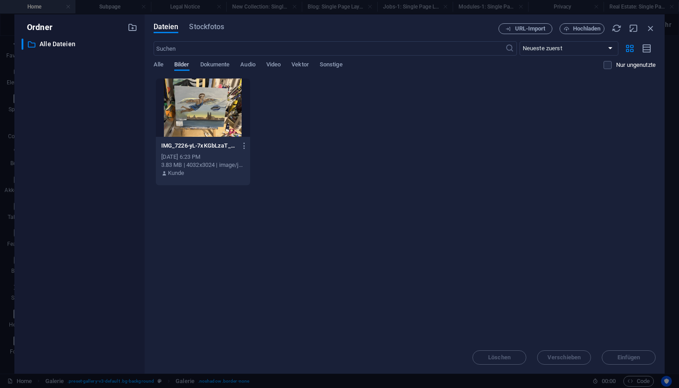
click at [181, 66] on span "Bilder" at bounding box center [181, 65] width 15 height 13
click at [533, 297] on div "Lege Dateien hier ab, um sie sofort hochzuladen IMG_7226-yL-7xKGbLzaT_9TsGR4Psg…" at bounding box center [405, 210] width 502 height 264
click at [606, 316] on div "Lege Dateien hier ab, um sie sofort hochzuladen IMG_7226-yL-7xKGbLzaT_9TsGR4Psg…" at bounding box center [405, 210] width 502 height 264
click at [160, 64] on span "Alle" at bounding box center [159, 65] width 10 height 13
click at [581, 27] on span "Hochladen" at bounding box center [587, 28] width 28 height 5
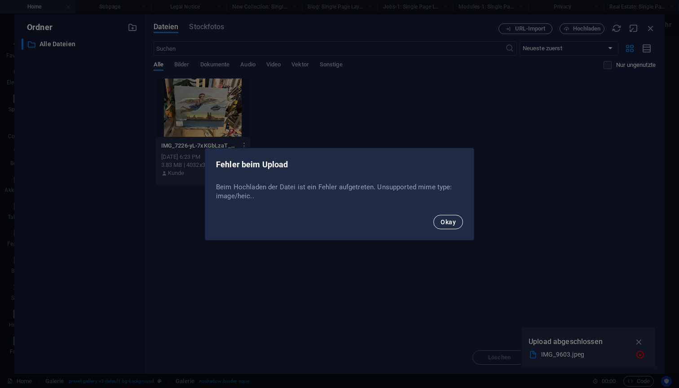
click at [443, 219] on span "Okay" at bounding box center [447, 222] width 15 height 7
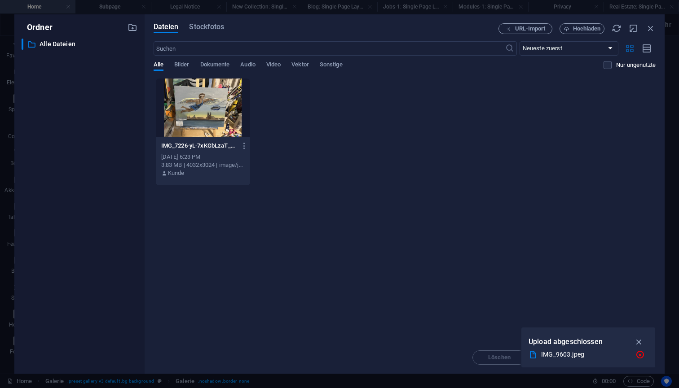
click at [630, 49] on icon "button" at bounding box center [629, 49] width 10 height 10
click at [587, 28] on span "Hochladen" at bounding box center [587, 28] width 28 height 5
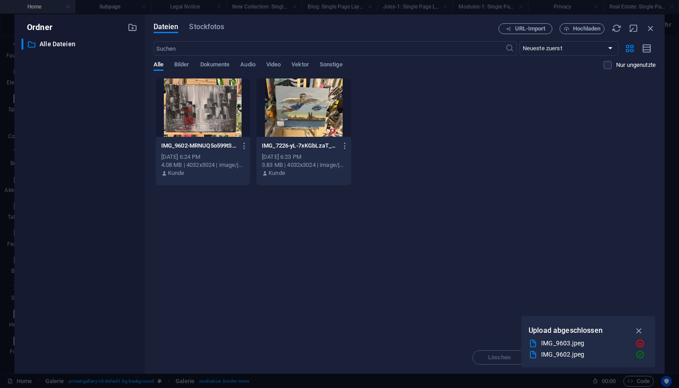
click at [525, 97] on div "IMG_9602-MRNUQ5o599tSf7YjnB9SIQ.jpeg IMG_9602-MRNUQ5o599tSf7YjnB9SIQ.jpeg Oct 4…" at bounding box center [405, 132] width 502 height 108
click at [578, 30] on span "Hochladen" at bounding box center [587, 28] width 28 height 5
click at [201, 97] on div at bounding box center [203, 108] width 94 height 58
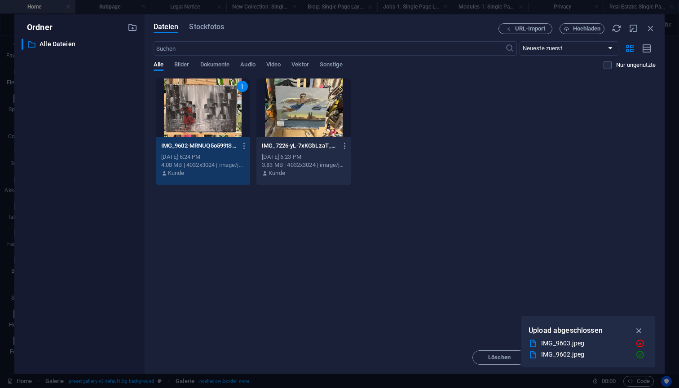
click at [267, 127] on div at bounding box center [303, 108] width 94 height 58
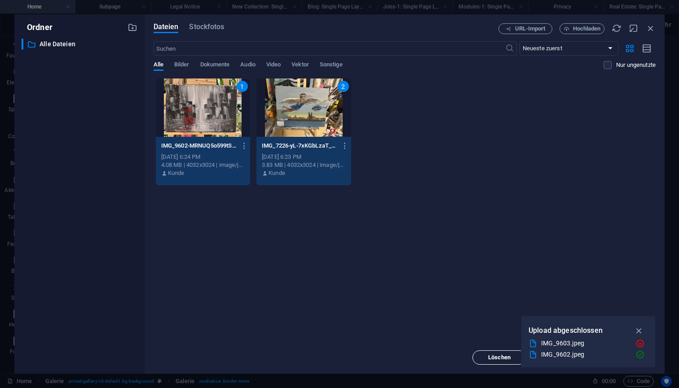
click at [503, 362] on button "Löschen" at bounding box center [499, 358] width 54 height 14
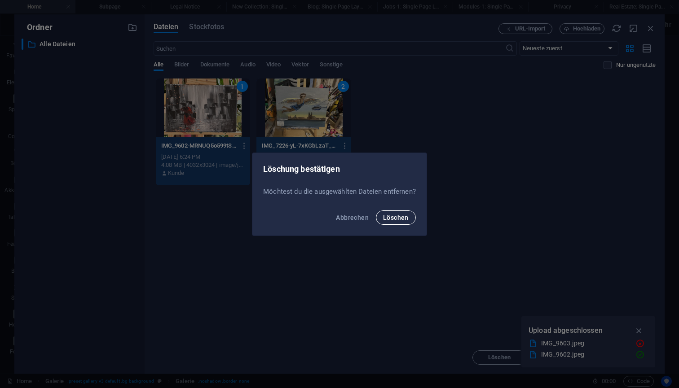
click at [385, 214] on span "Löschen" at bounding box center [396, 217] width 26 height 7
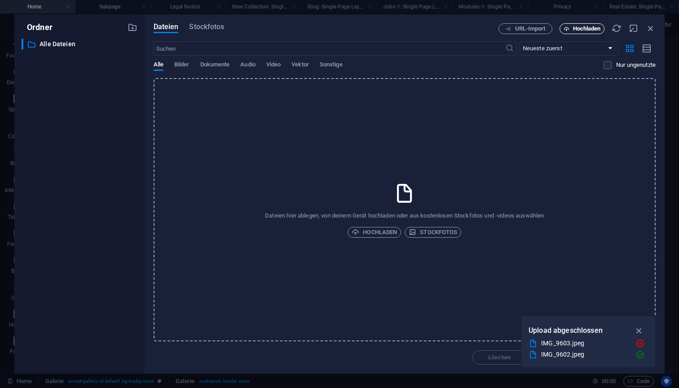
click at [592, 31] on span "Hochladen" at bounding box center [587, 28] width 28 height 5
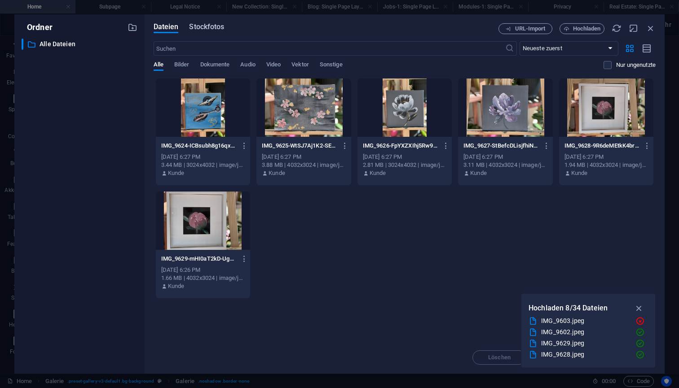
click at [206, 25] on span "Stockfotos" at bounding box center [206, 27] width 35 height 11
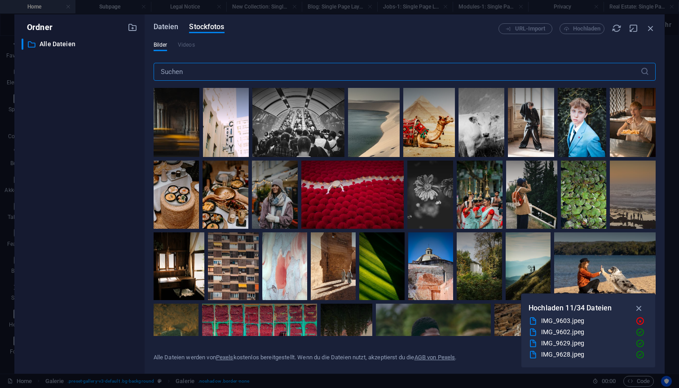
click at [167, 28] on span "Dateien" at bounding box center [166, 27] width 25 height 11
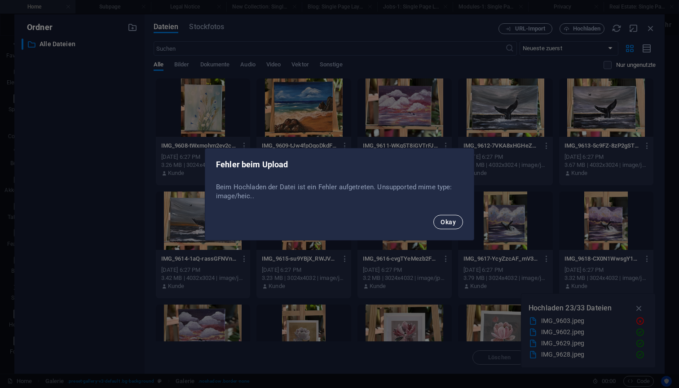
click at [448, 224] on span "Okay" at bounding box center [447, 222] width 15 height 7
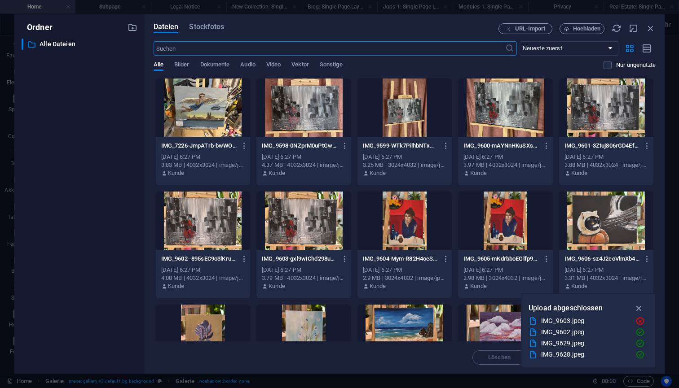
scroll to position [0, 0]
click at [315, 107] on div at bounding box center [303, 108] width 94 height 58
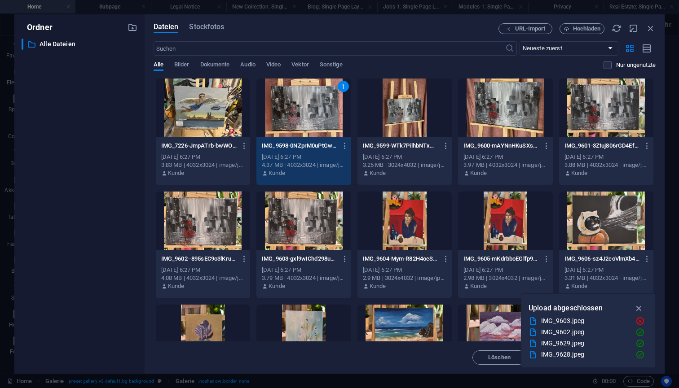
click at [321, 110] on div "1" at bounding box center [303, 108] width 94 height 58
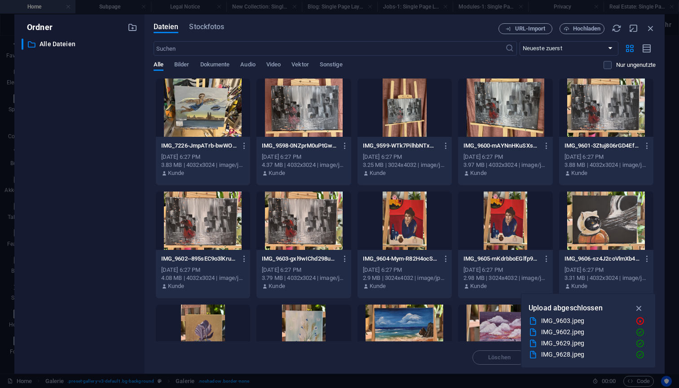
click at [320, 223] on div at bounding box center [303, 221] width 94 height 58
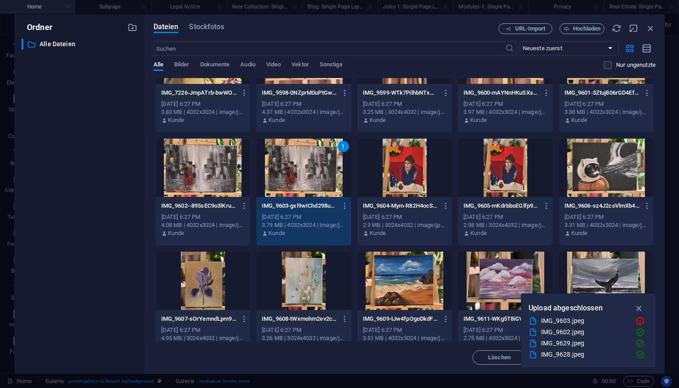
scroll to position [56, 0]
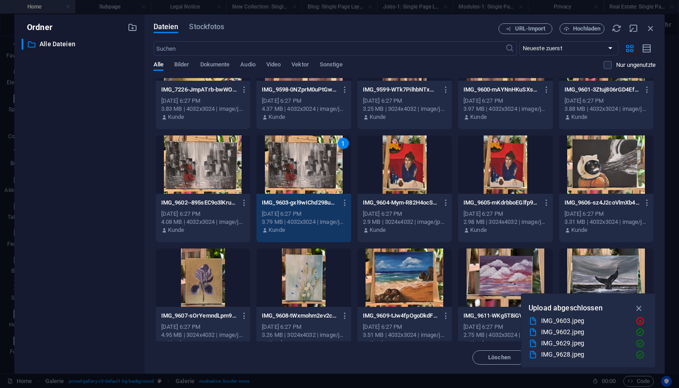
click at [524, 169] on div at bounding box center [505, 165] width 94 height 58
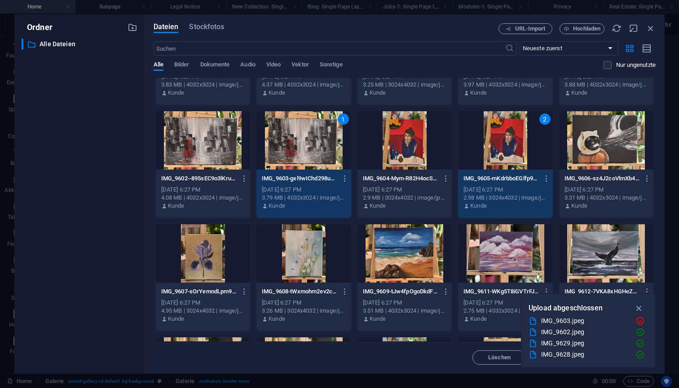
scroll to position [74, 0]
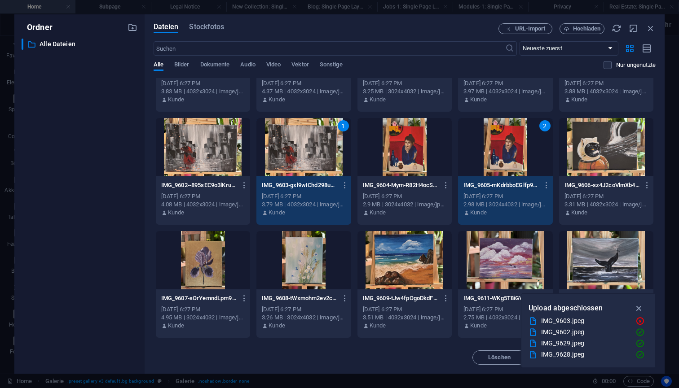
click at [591, 151] on div at bounding box center [606, 147] width 94 height 58
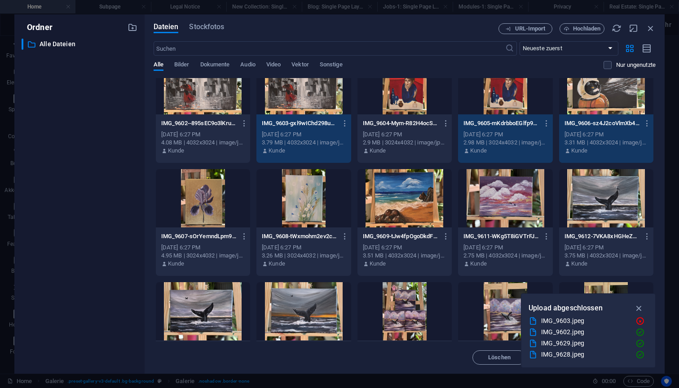
scroll to position [156, 0]
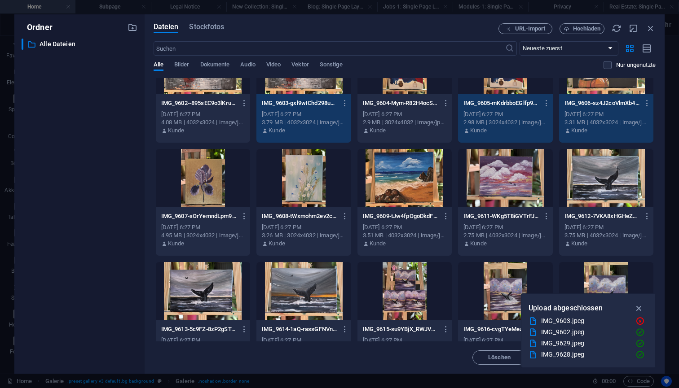
click at [278, 182] on div at bounding box center [303, 178] width 94 height 58
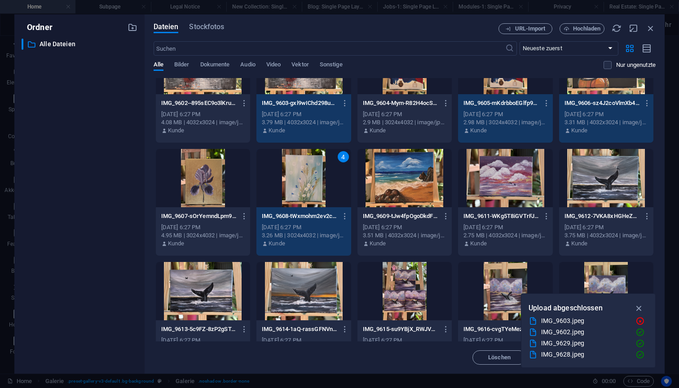
click at [193, 188] on div at bounding box center [203, 178] width 94 height 58
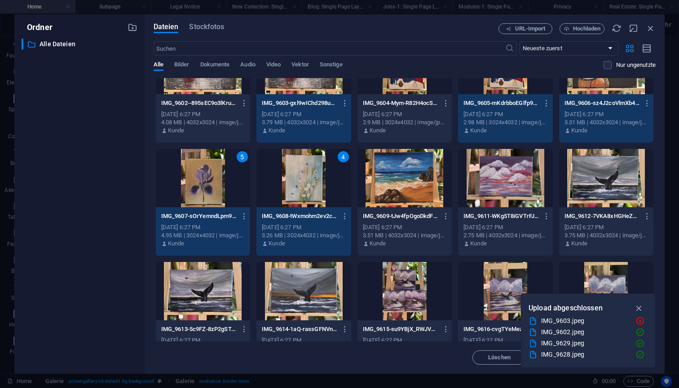
click at [623, 180] on div at bounding box center [606, 178] width 94 height 58
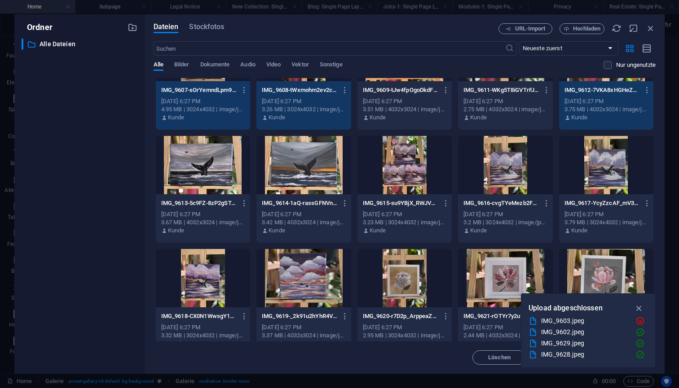
scroll to position [283, 0]
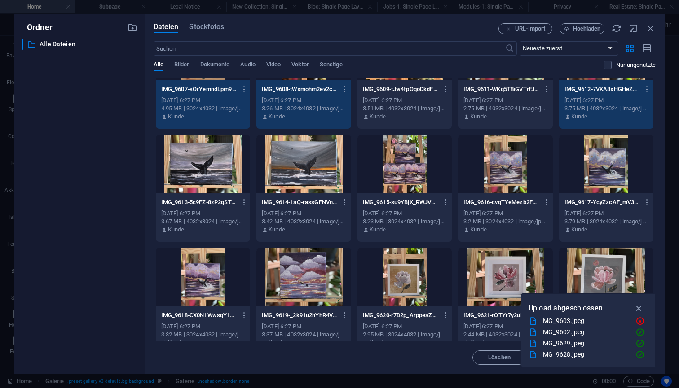
click at [404, 183] on div at bounding box center [404, 164] width 94 height 58
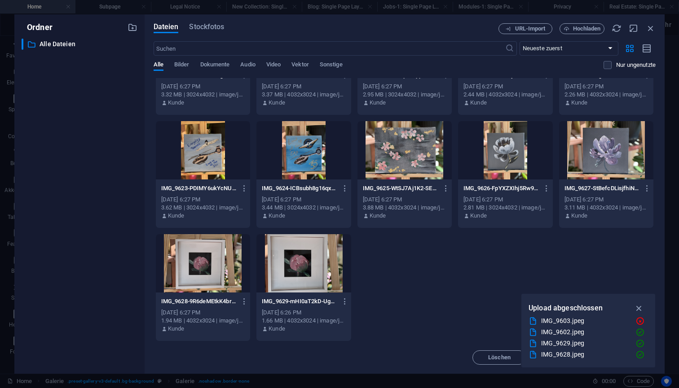
scroll to position [523, 0]
click at [410, 141] on div at bounding box center [404, 150] width 94 height 58
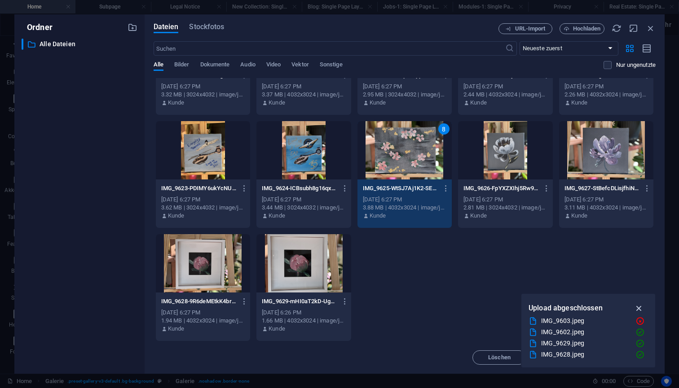
click at [639, 308] on icon "button" at bounding box center [639, 308] width 10 height 10
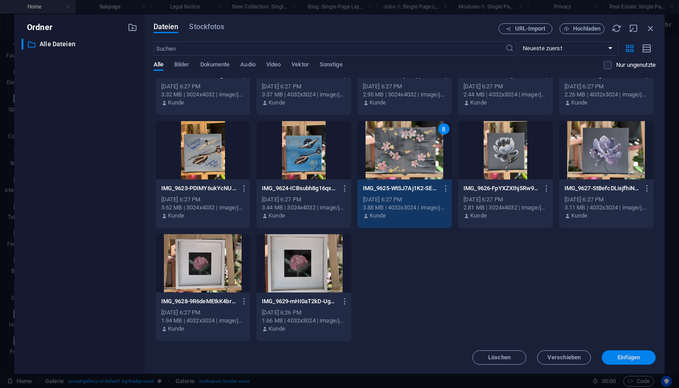
click at [619, 358] on span "Einfügen" at bounding box center [628, 357] width 23 height 5
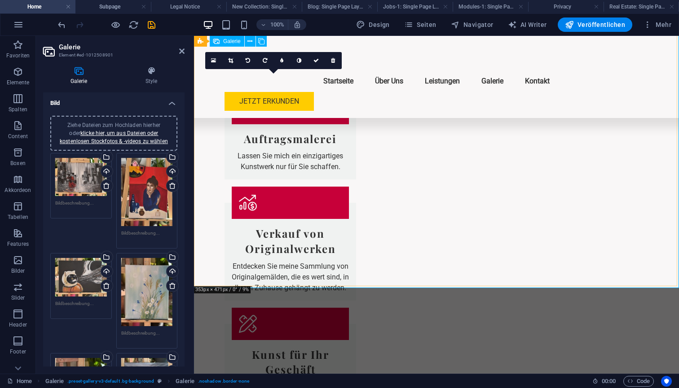
scroll to position [1093, 0]
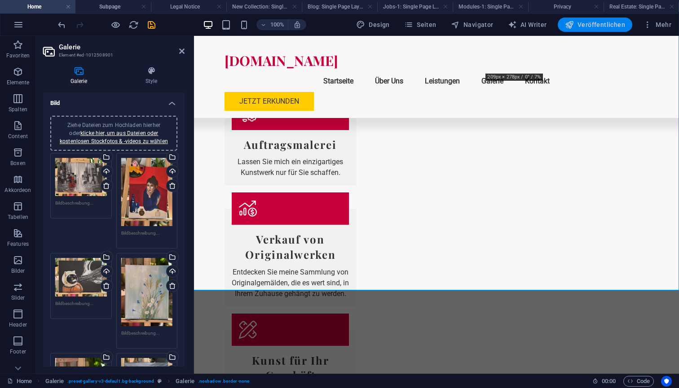
click at [596, 22] on span "Veröffentlichen" at bounding box center [595, 24] width 60 height 9
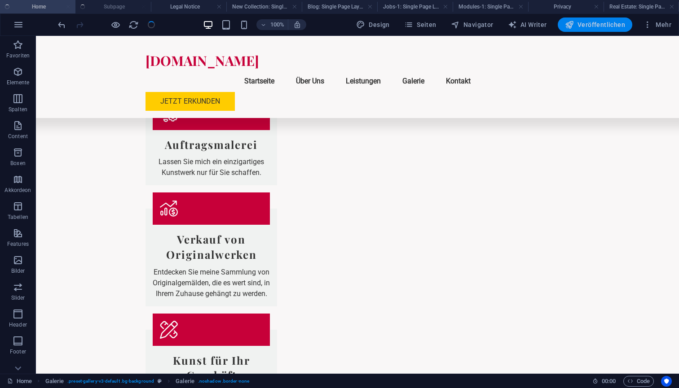
checkbox input "false"
